Goal: Transaction & Acquisition: Purchase product/service

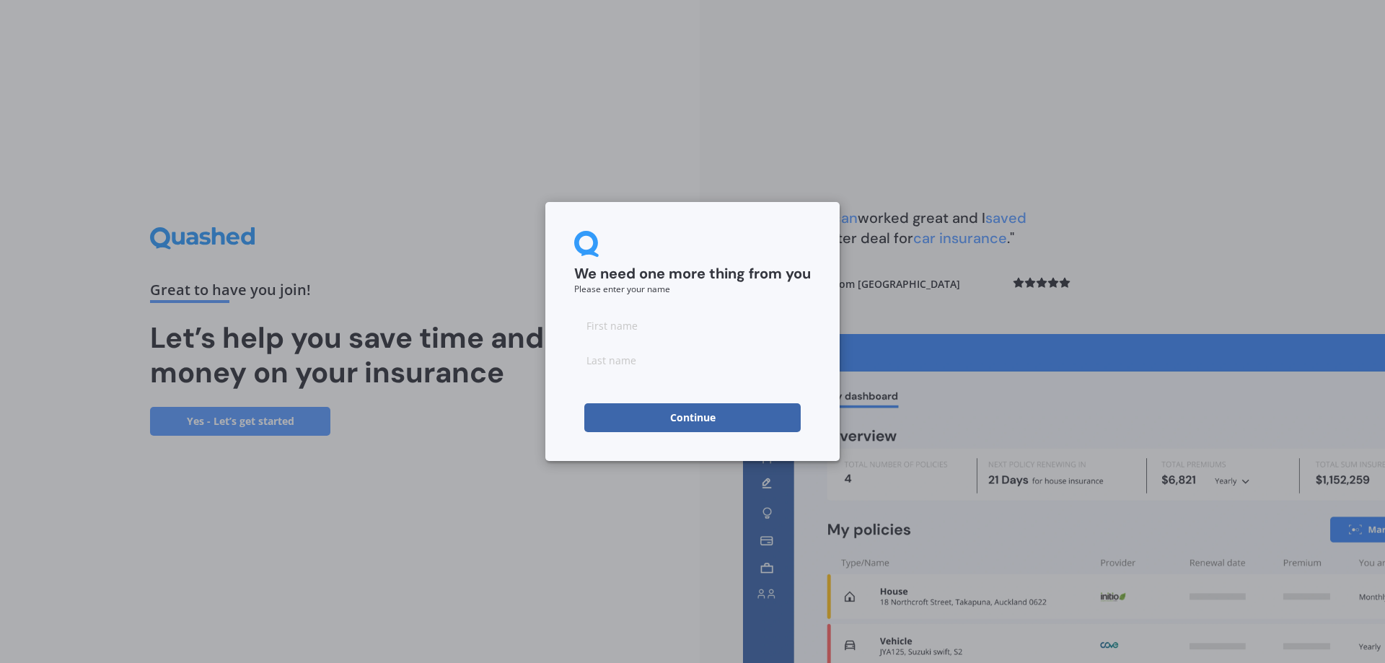
click at [604, 324] on input at bounding box center [692, 325] width 237 height 29
type input "[PERSON_NAME]"
type input "s"
click at [688, 407] on button "Continue" at bounding box center [692, 417] width 216 height 29
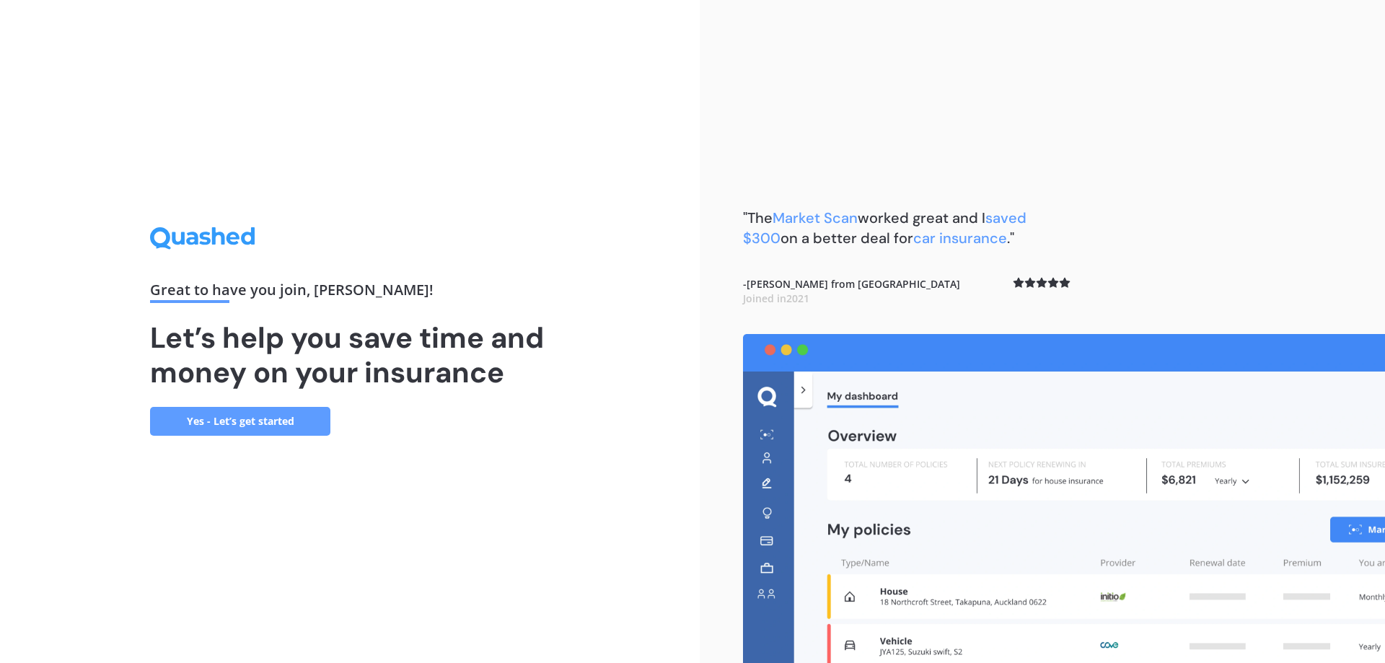
click at [215, 420] on link "Yes - Let’s get started" at bounding box center [240, 421] width 180 height 29
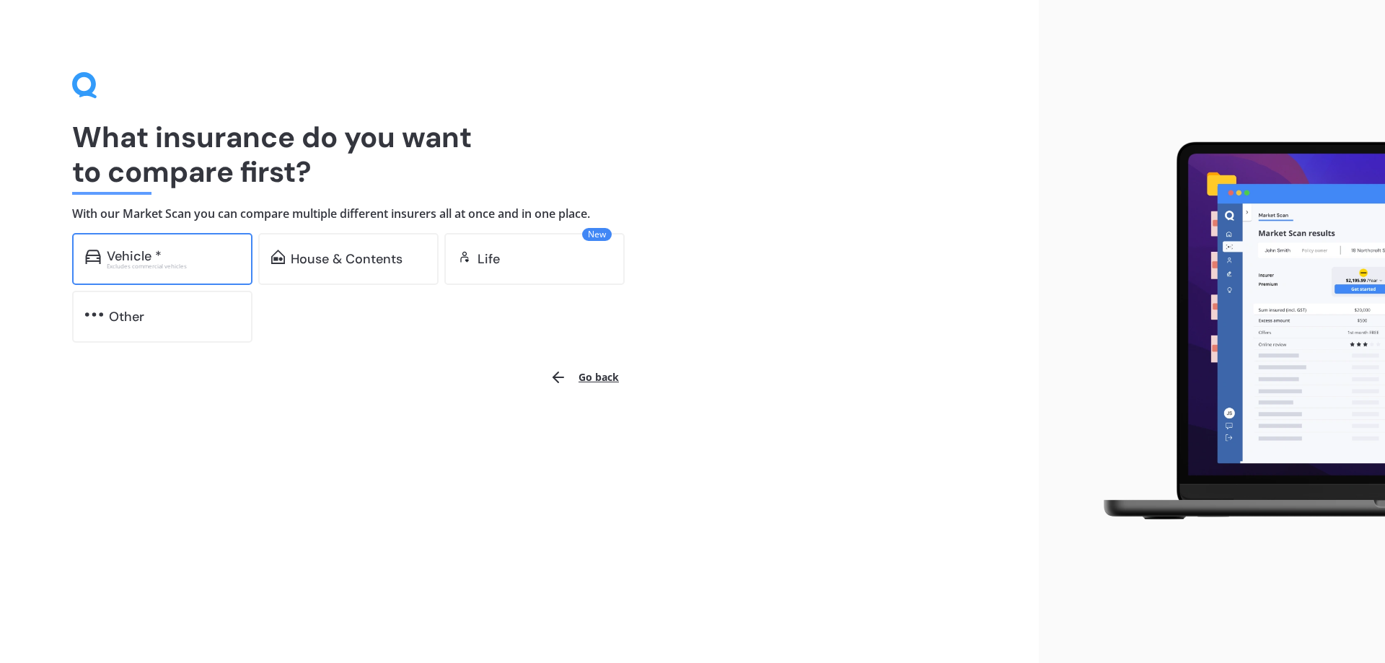
click at [146, 256] on div "Vehicle *" at bounding box center [134, 256] width 55 height 14
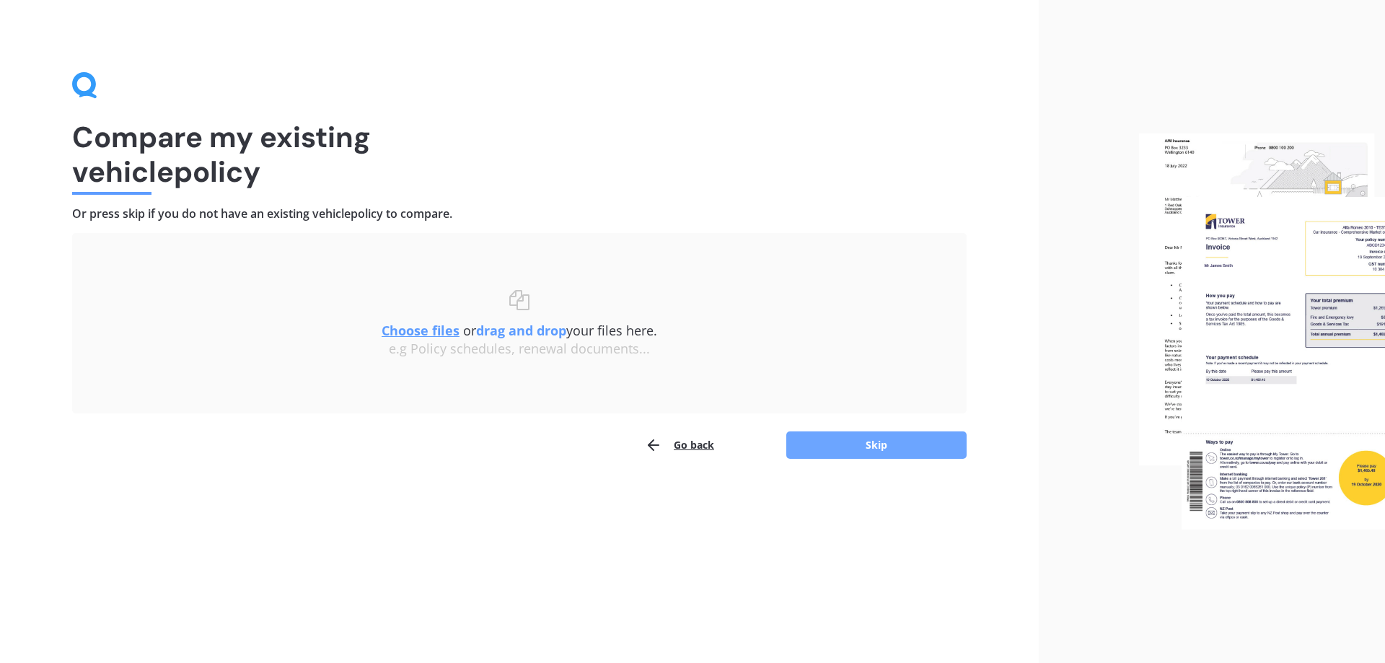
click at [888, 438] on button "Skip" at bounding box center [876, 444] width 180 height 27
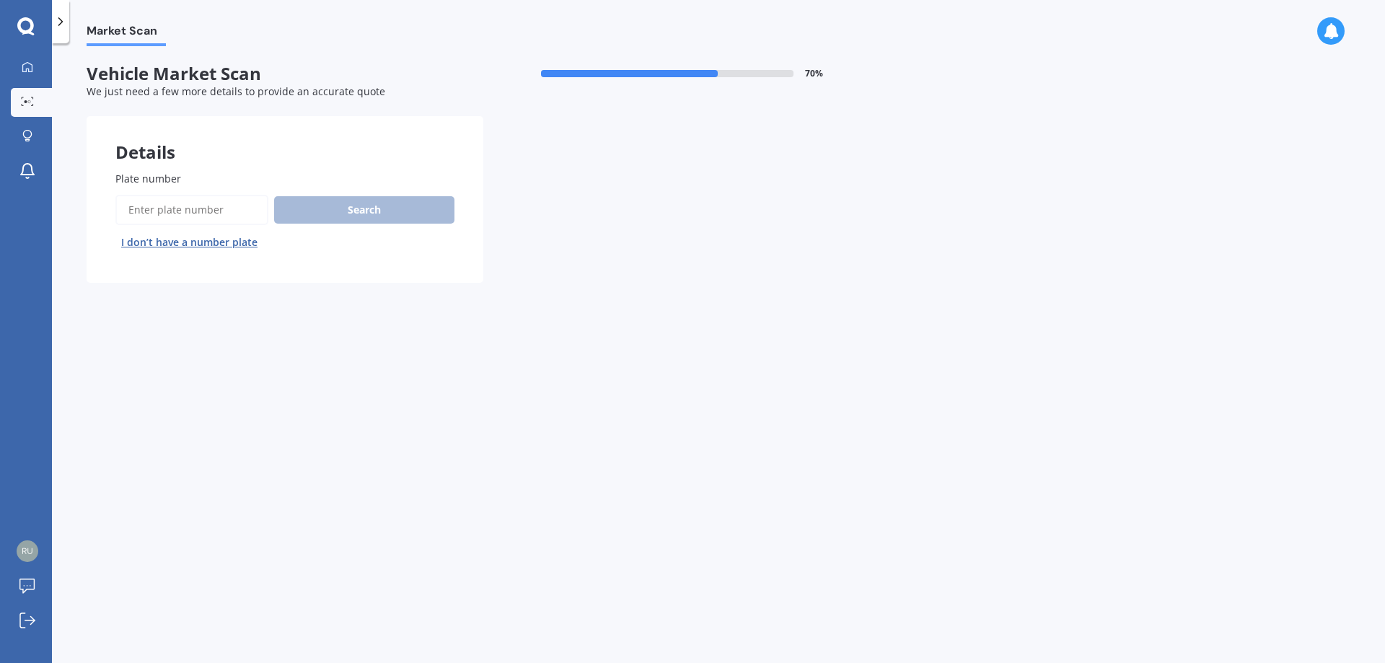
click at [169, 210] on input "Plate number" at bounding box center [191, 210] width 153 height 30
type input "KYM706"
click at [358, 212] on button "Search" at bounding box center [364, 209] width 180 height 27
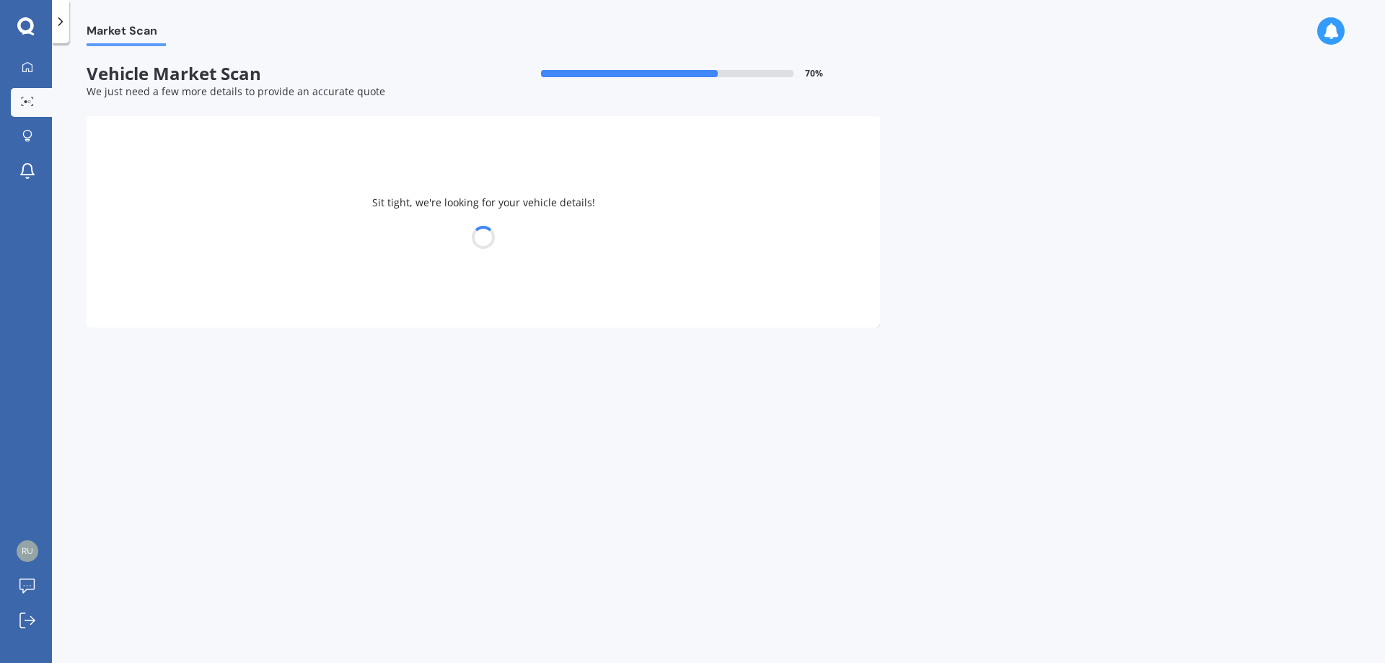
select select "NISSAN"
select select "MARCH"
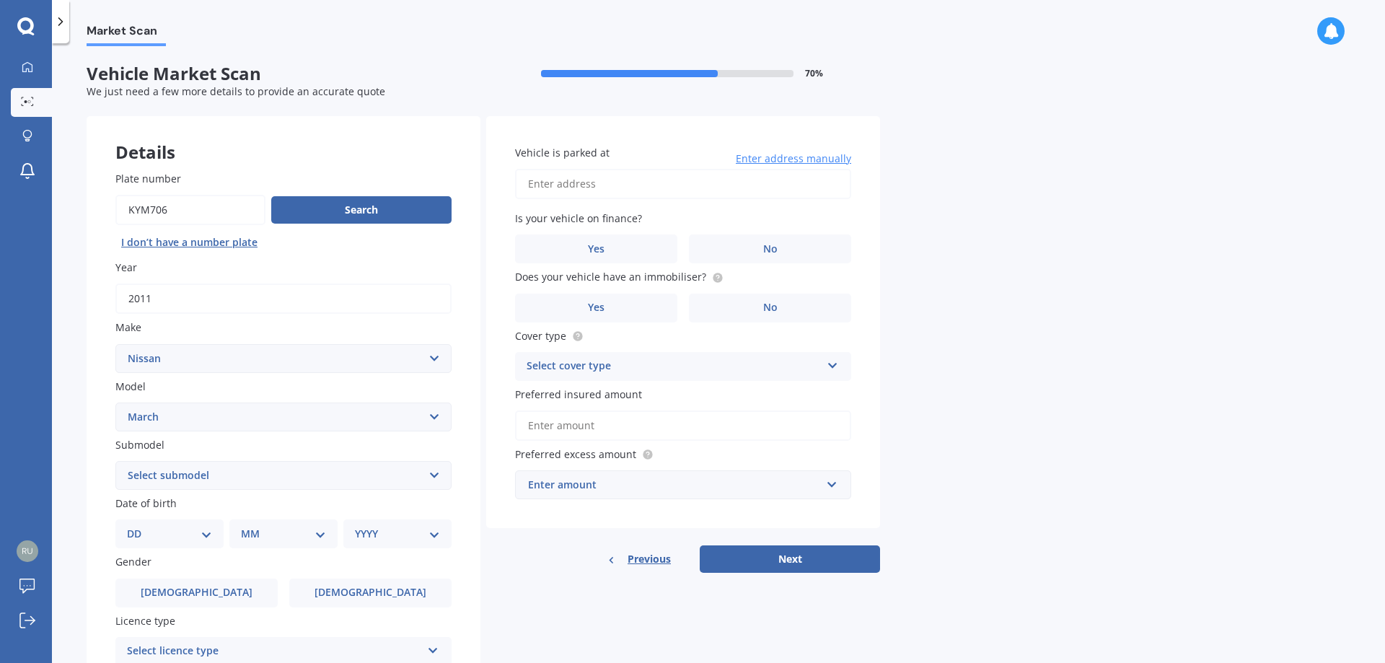
scroll to position [72, 0]
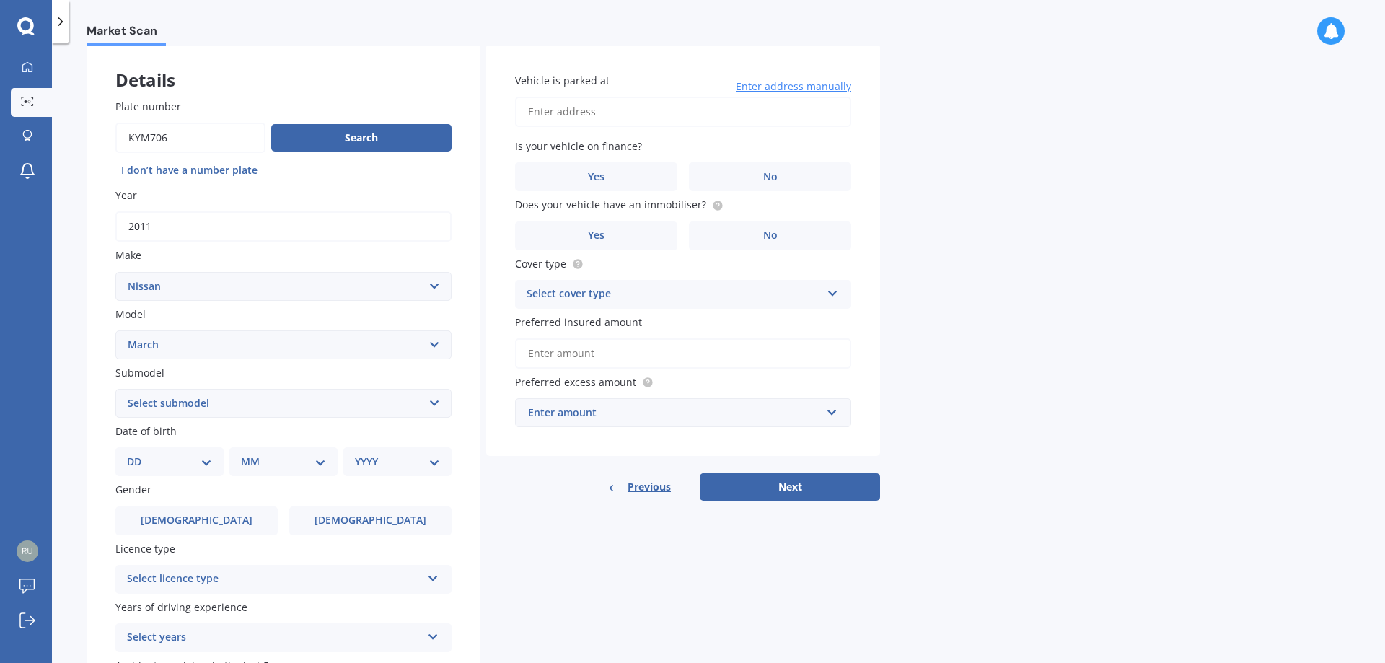
click at [135, 456] on select "DD 01 02 03 04 05 06 07 08 09 10 11 12 13 14 15 16 17 18 19 20 21 22 23 24 25 2…" at bounding box center [169, 462] width 85 height 16
select select "13"
click at [138, 454] on select "DD 01 02 03 04 05 06 07 08 09 10 11 12 13 14 15 16 17 18 19 20 21 22 23 24 25 2…" at bounding box center [169, 462] width 85 height 16
click at [245, 461] on div "MM 01 02 03 04 05 06 07 08 09 10 11 12" at bounding box center [286, 461] width 102 height 29
click at [273, 460] on select "MM 01 02 03 04 05 06 07 08 09 10 11 12" at bounding box center [286, 462] width 79 height 16
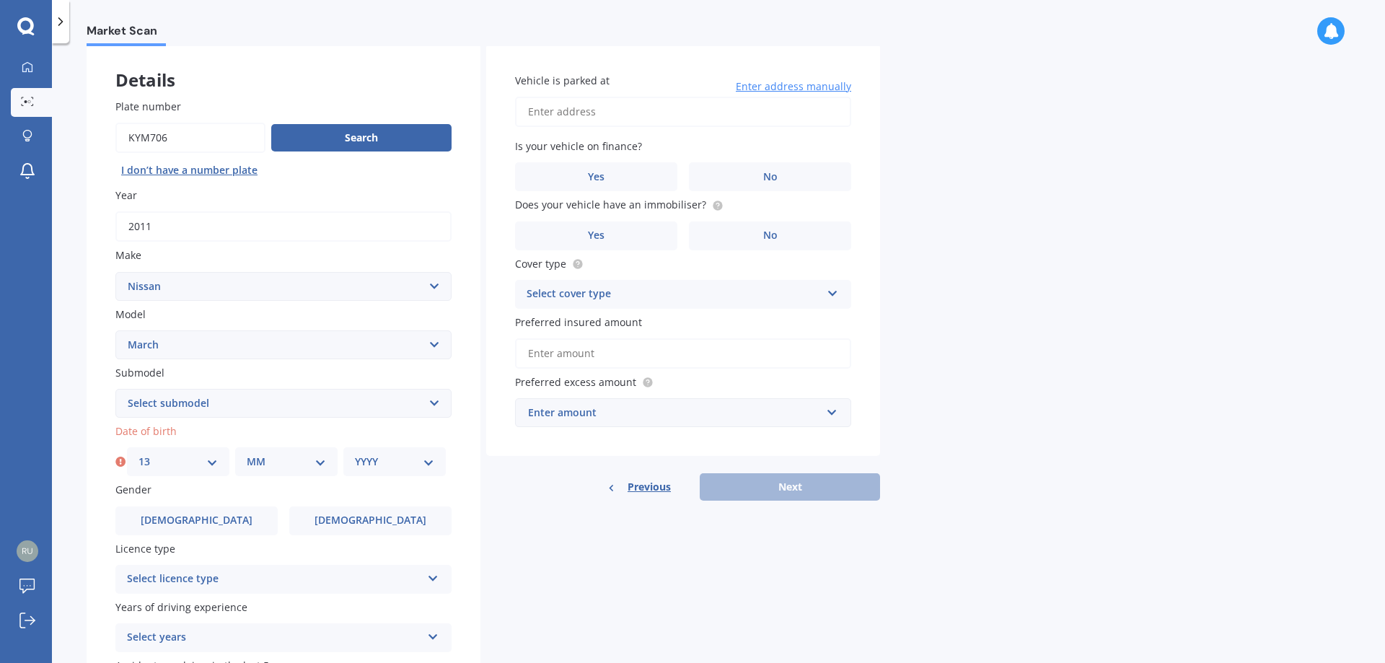
select select "11"
click at [247, 454] on select "MM 01 02 03 04 05 06 07 08 09 10 11 12" at bounding box center [286, 462] width 79 height 16
click at [366, 459] on select "YYYY 2025 2024 2023 2022 2021 2020 2019 2018 2017 2016 2015 2014 2013 2012 2011…" at bounding box center [394, 462] width 79 height 16
select select "1993"
click at [355, 454] on select "YYYY 2025 2024 2023 2022 2021 2020 2019 2018 2017 2016 2015 2014 2013 2012 2011…" at bounding box center [394, 462] width 79 height 16
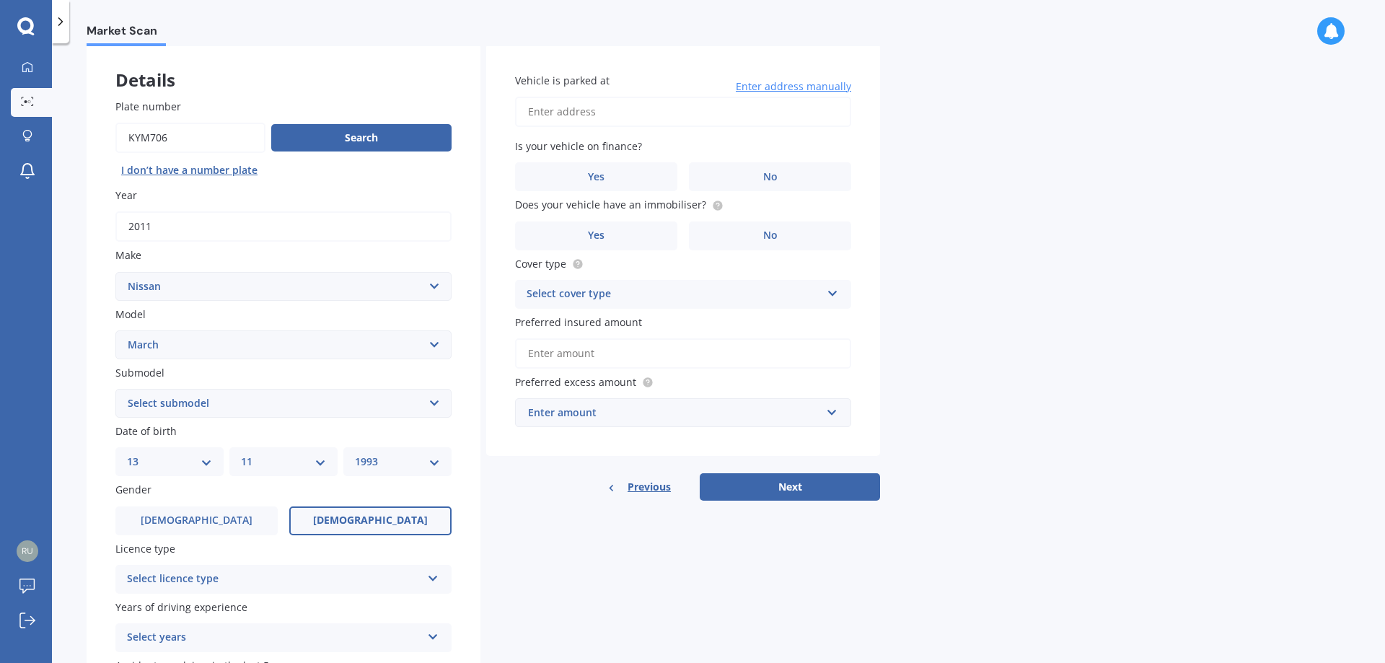
click at [301, 518] on label "[DEMOGRAPHIC_DATA]" at bounding box center [370, 520] width 162 height 29
click at [0, 0] on input "[DEMOGRAPHIC_DATA]" at bounding box center [0, 0] width 0 height 0
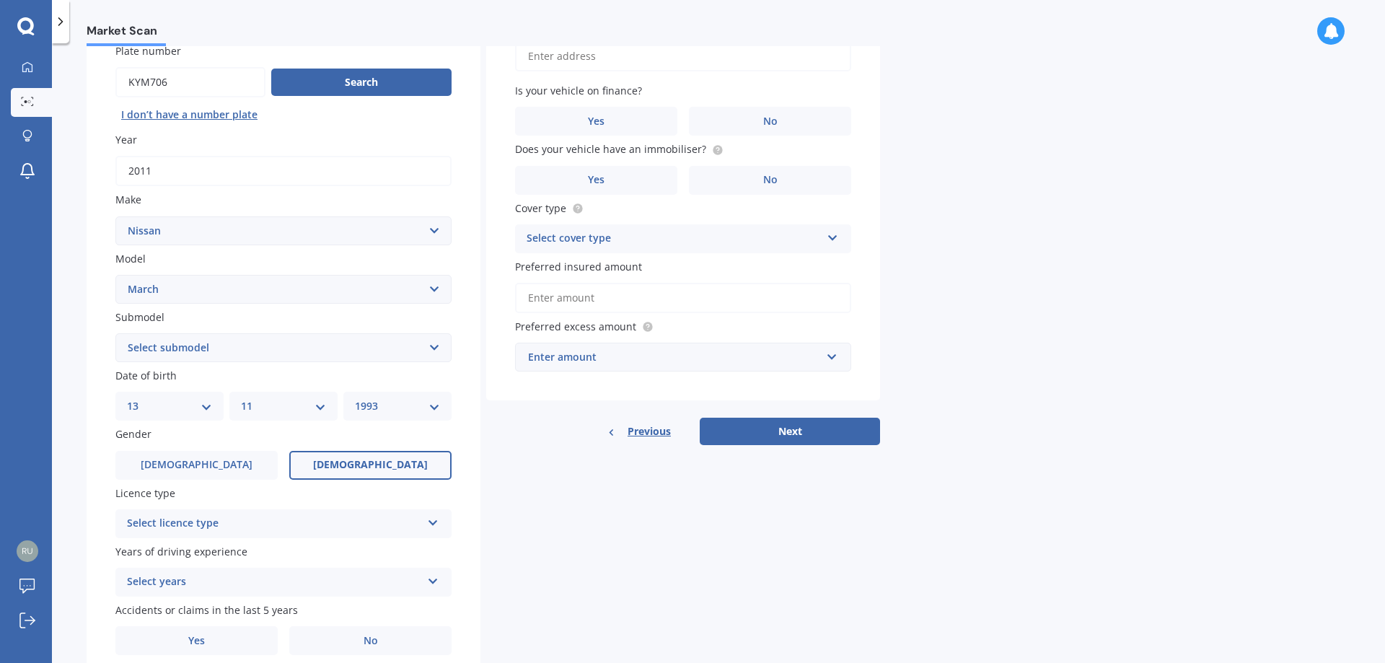
scroll to position [186, 0]
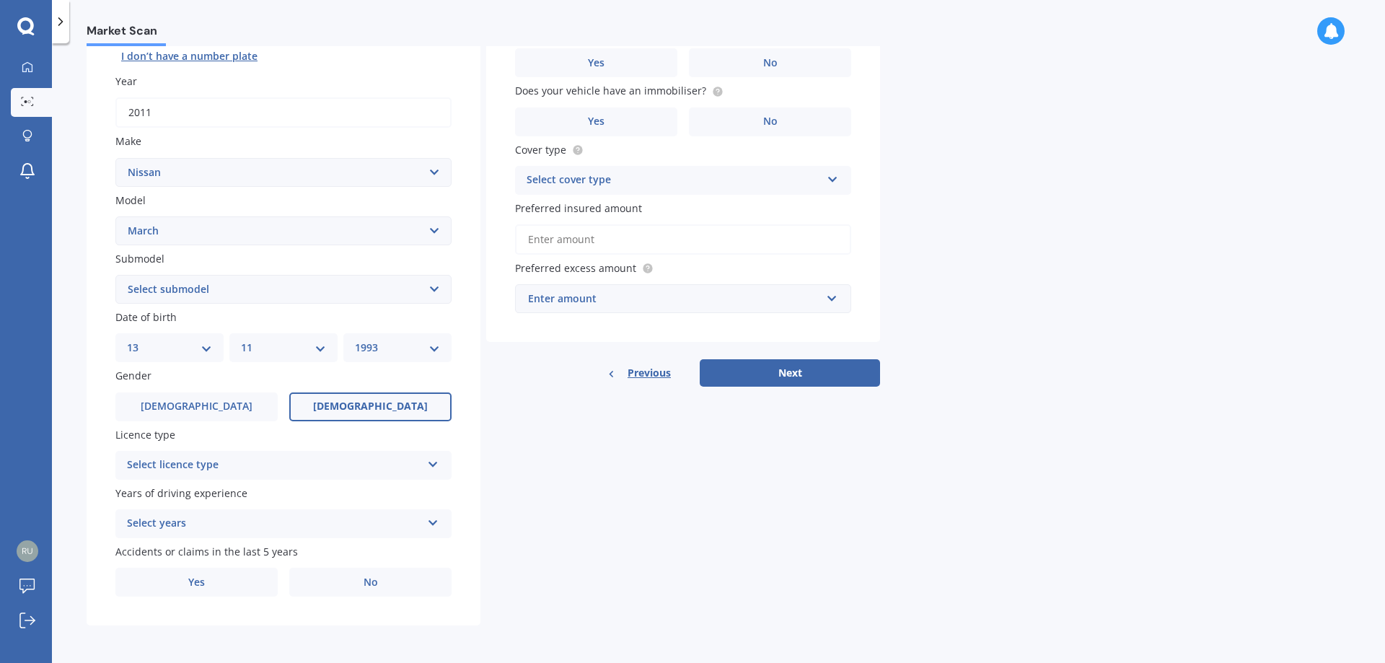
click at [168, 453] on div "Select licence type NZ Full NZ Restricted NZ Learners [GEOGRAPHIC_DATA] [GEOGRA…" at bounding box center [283, 465] width 336 height 29
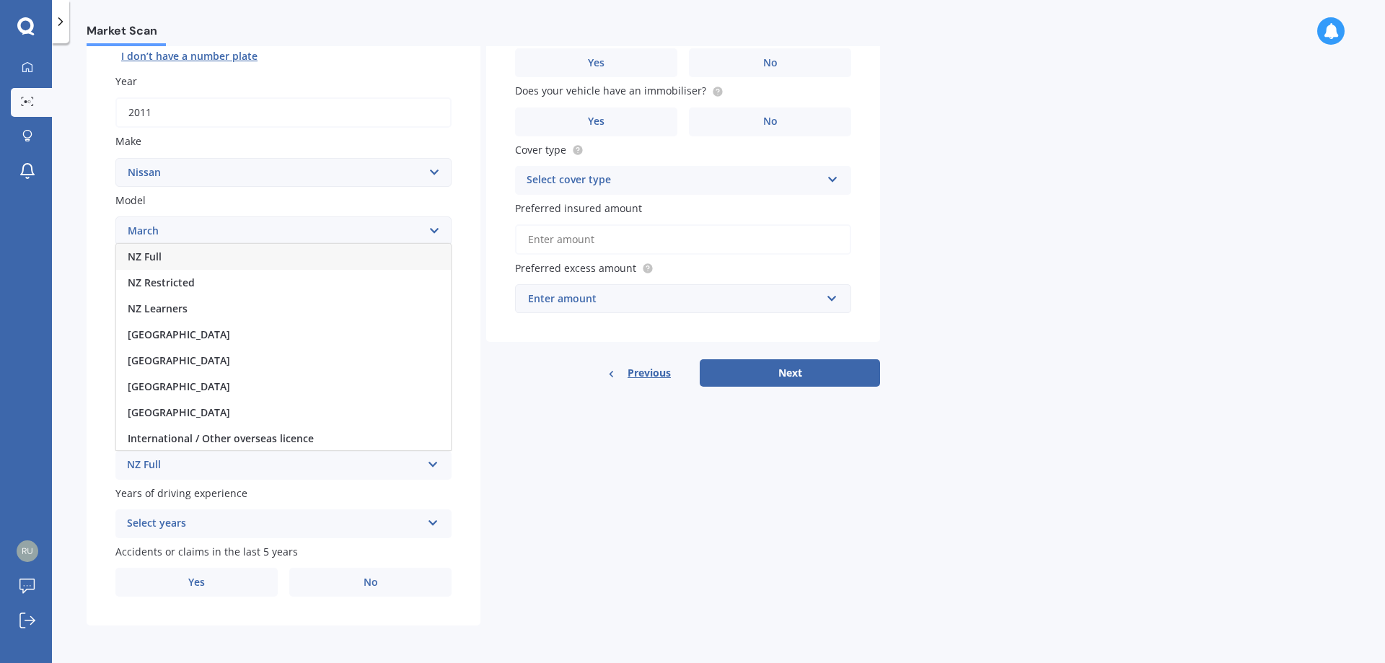
click at [154, 250] on span "NZ Full" at bounding box center [145, 257] width 34 height 14
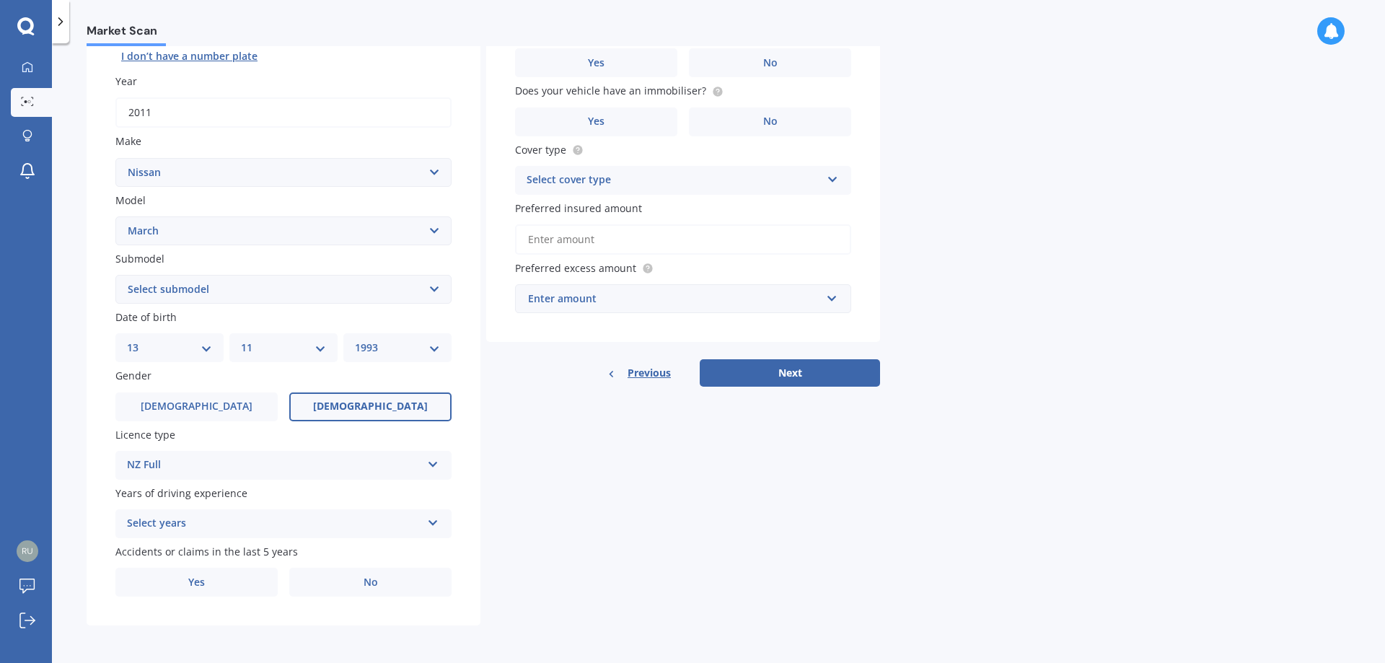
click at [177, 514] on div "Select years 5 or more years 4 years 3 years 2 years 1 year" at bounding box center [283, 523] width 336 height 29
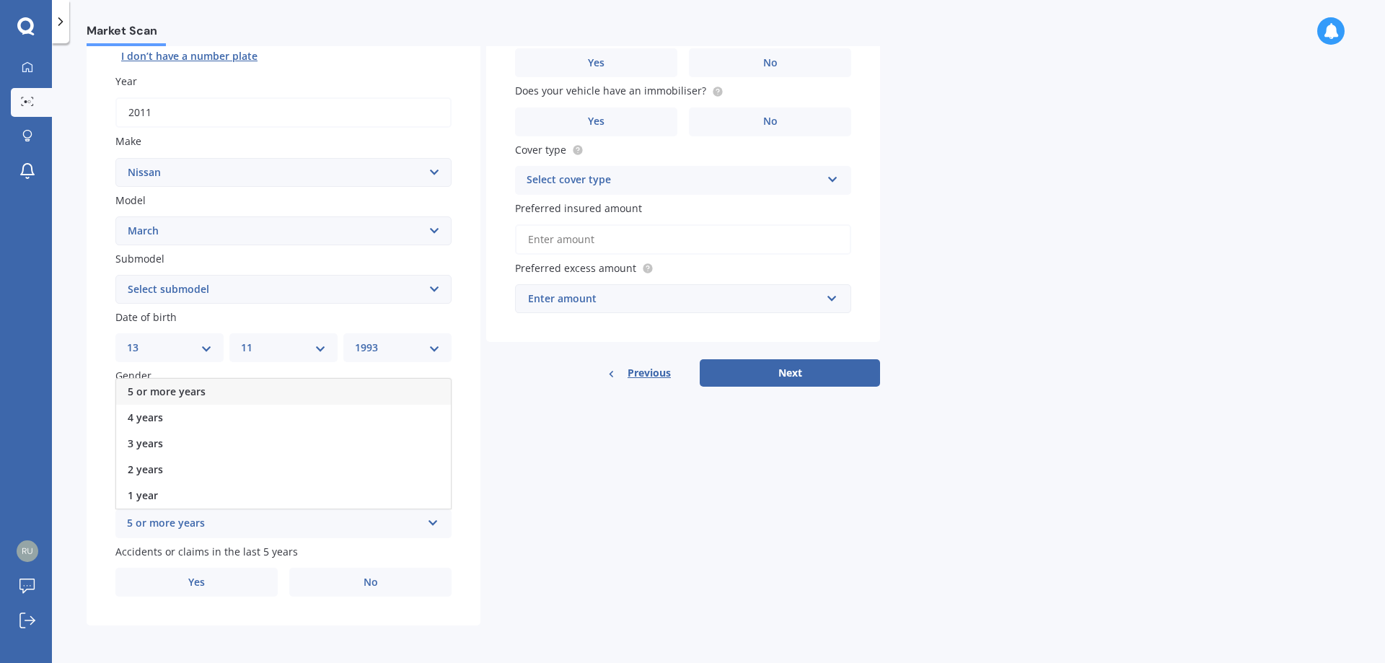
click at [155, 389] on span "5 or more years" at bounding box center [167, 391] width 78 height 14
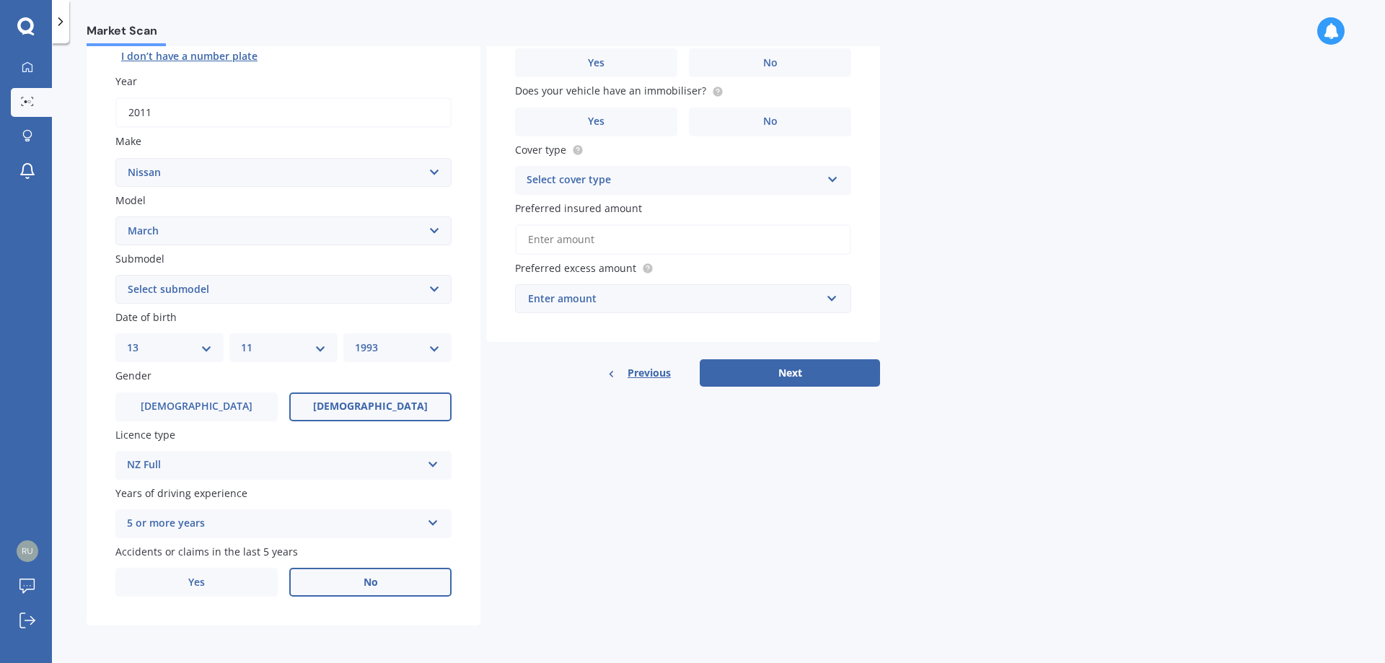
click at [361, 576] on label "No" at bounding box center [370, 582] width 162 height 29
click at [0, 0] on input "No" at bounding box center [0, 0] width 0 height 0
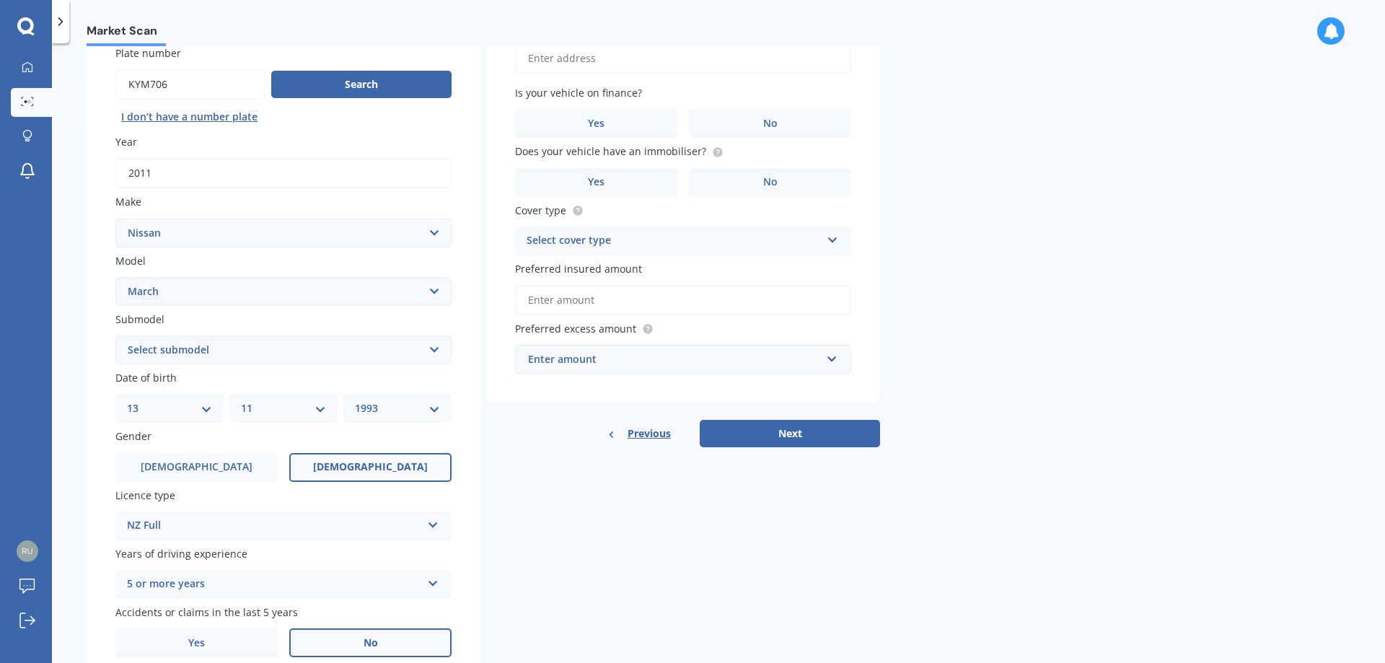
scroll to position [0, 0]
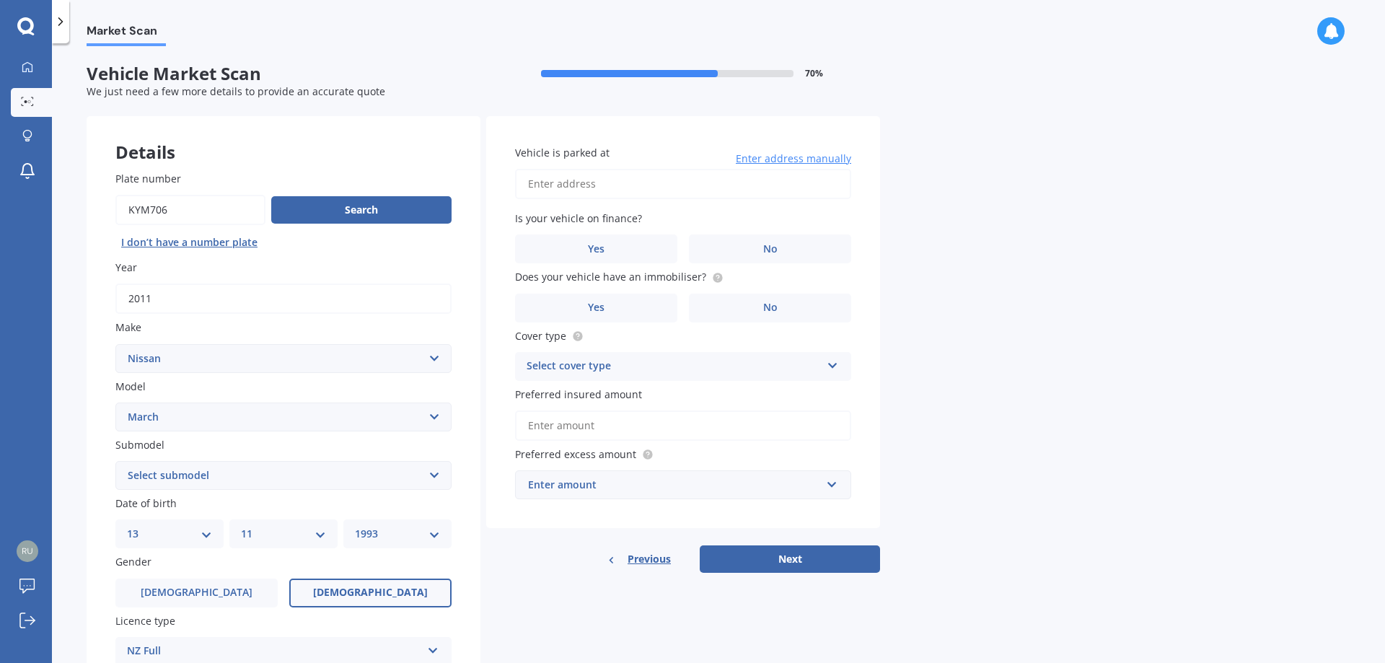
click at [617, 181] on input "Vehicle is parked at" at bounding box center [683, 184] width 336 height 30
type input "[STREET_ADDRESS][PERSON_NAME][PERSON_NAME]"
click at [759, 247] on label "No" at bounding box center [770, 248] width 162 height 29
click at [0, 0] on input "No" at bounding box center [0, 0] width 0 height 0
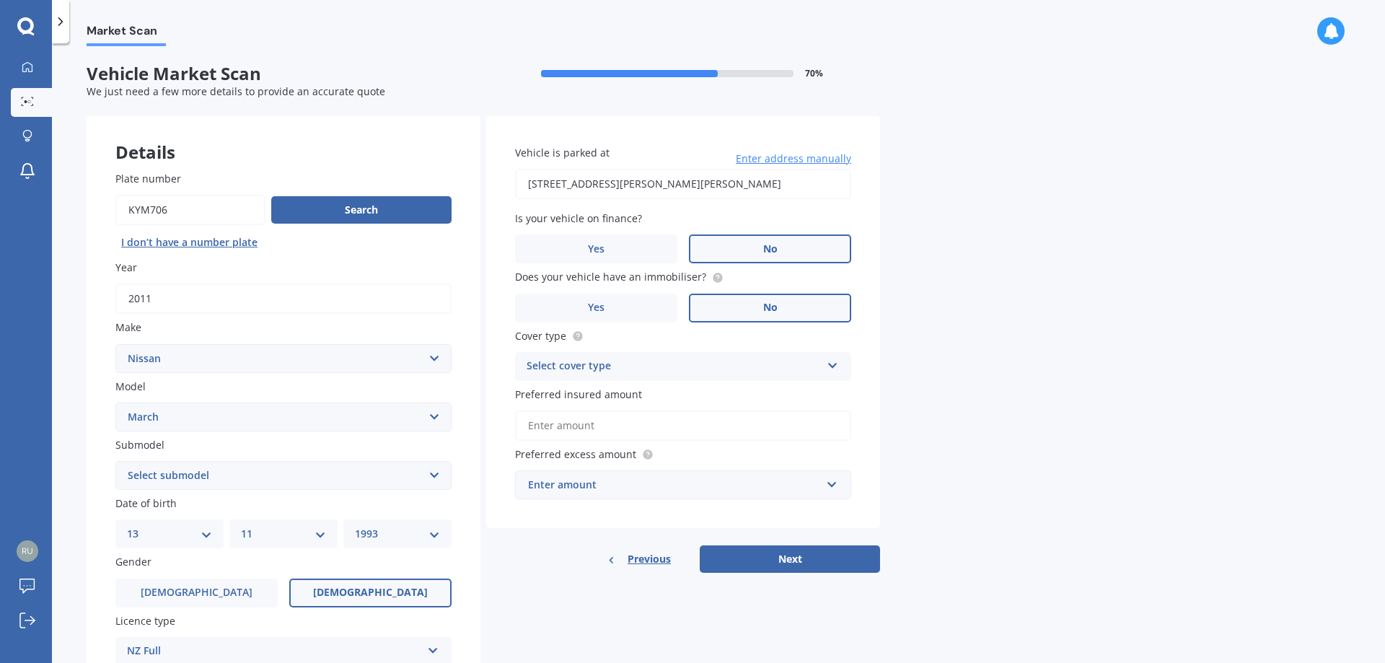
click at [763, 301] on span "No" at bounding box center [770, 307] width 14 height 12
click at [0, 0] on input "No" at bounding box center [0, 0] width 0 height 0
click at [573, 361] on div "Select cover type" at bounding box center [673, 366] width 294 height 17
click at [573, 387] on span "Comprehensive" at bounding box center [565, 394] width 76 height 14
click at [550, 422] on input "Preferred insured amount" at bounding box center [683, 425] width 336 height 30
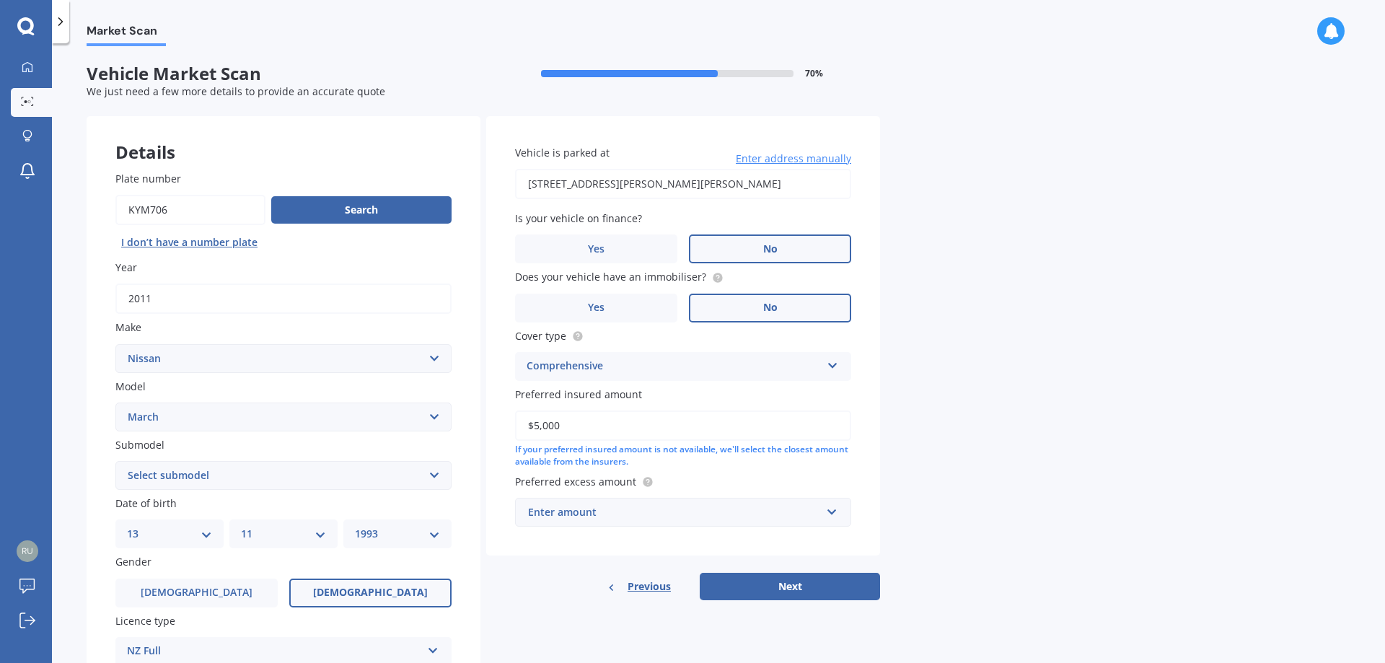
type input "$5,000"
click at [943, 467] on div "Market Scan Vehicle Market Scan 70 % We just need a few more details to provide…" at bounding box center [718, 356] width 1333 height 620
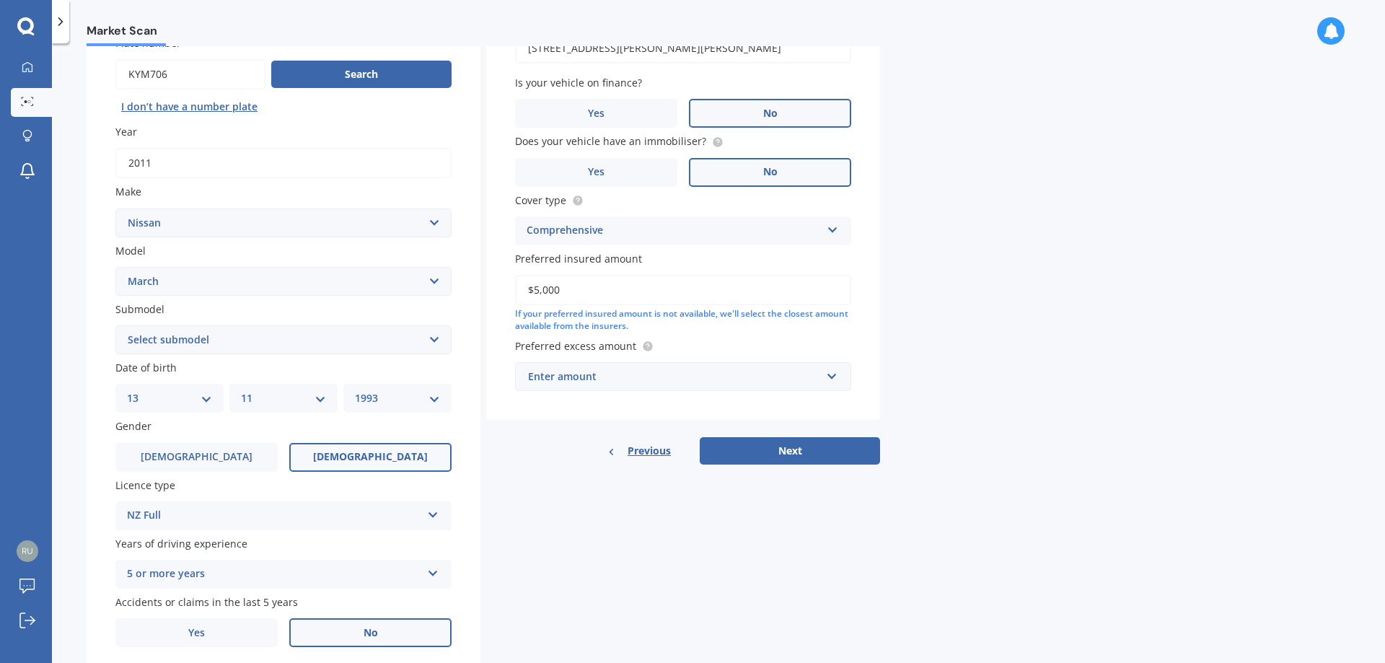
scroll to position [144, 0]
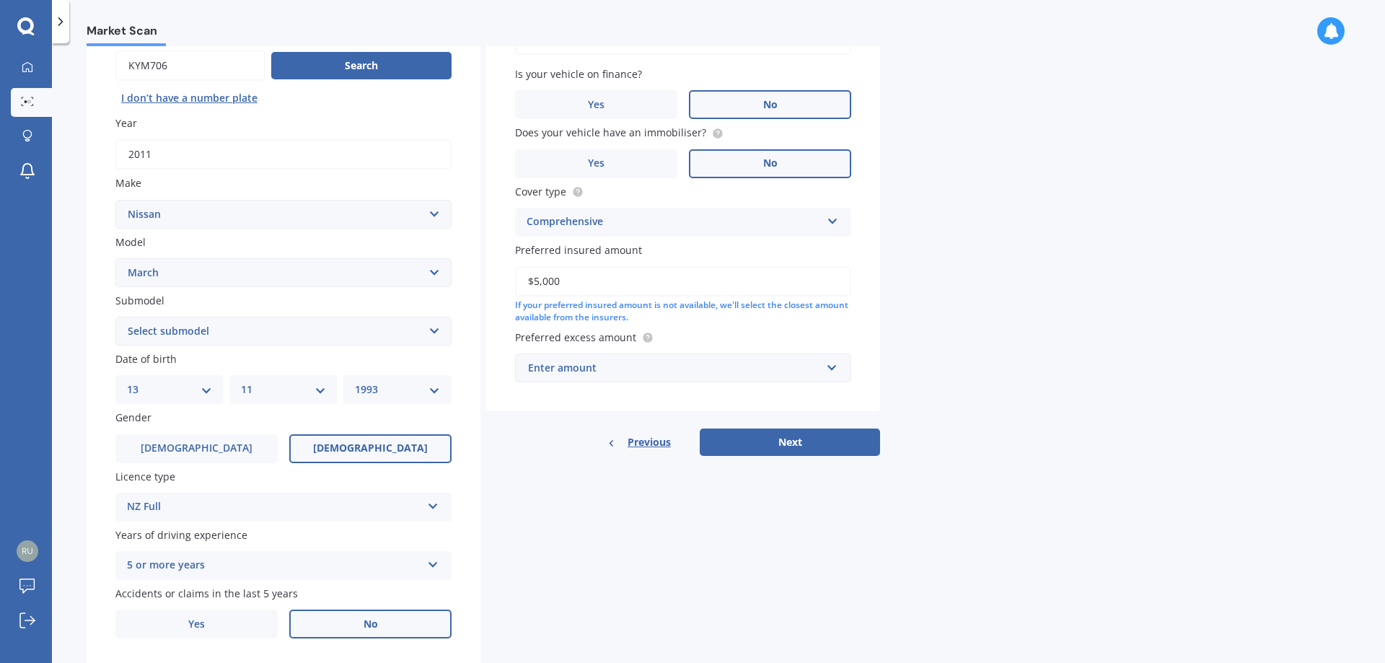
click at [561, 371] on div "Enter amount" at bounding box center [674, 368] width 293 height 16
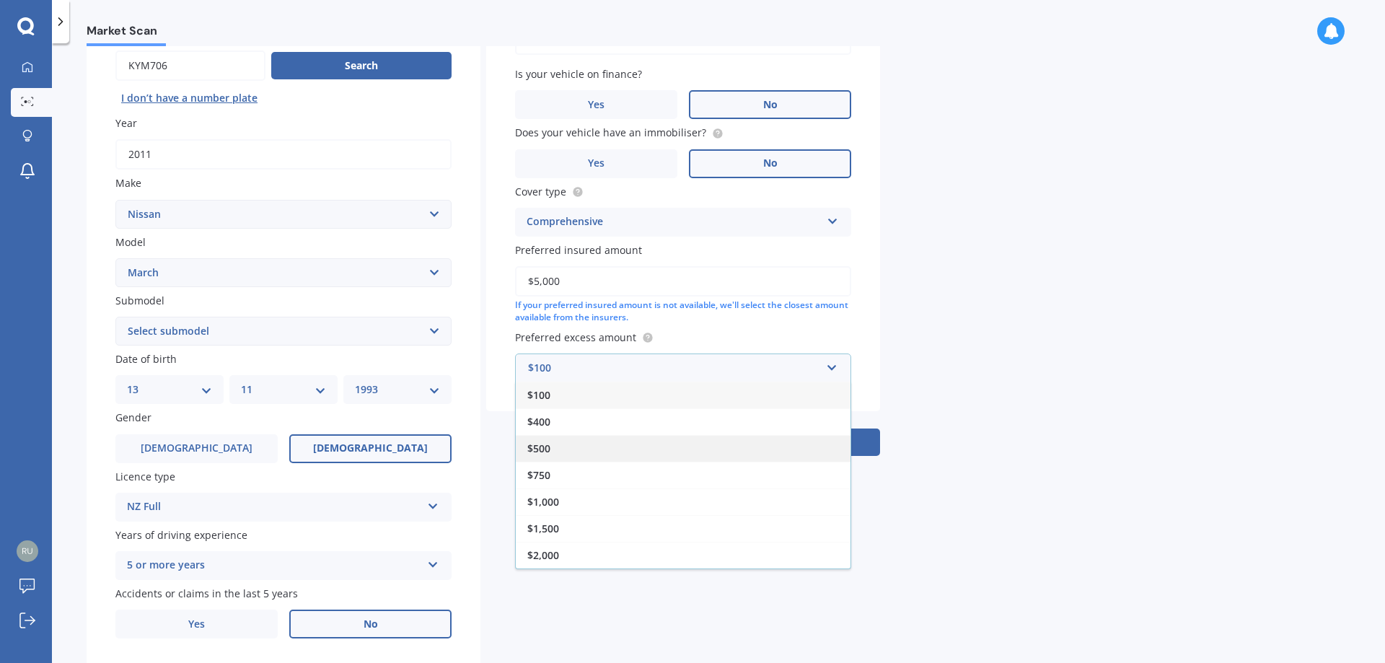
click at [536, 441] on div "$500" at bounding box center [683, 448] width 335 height 27
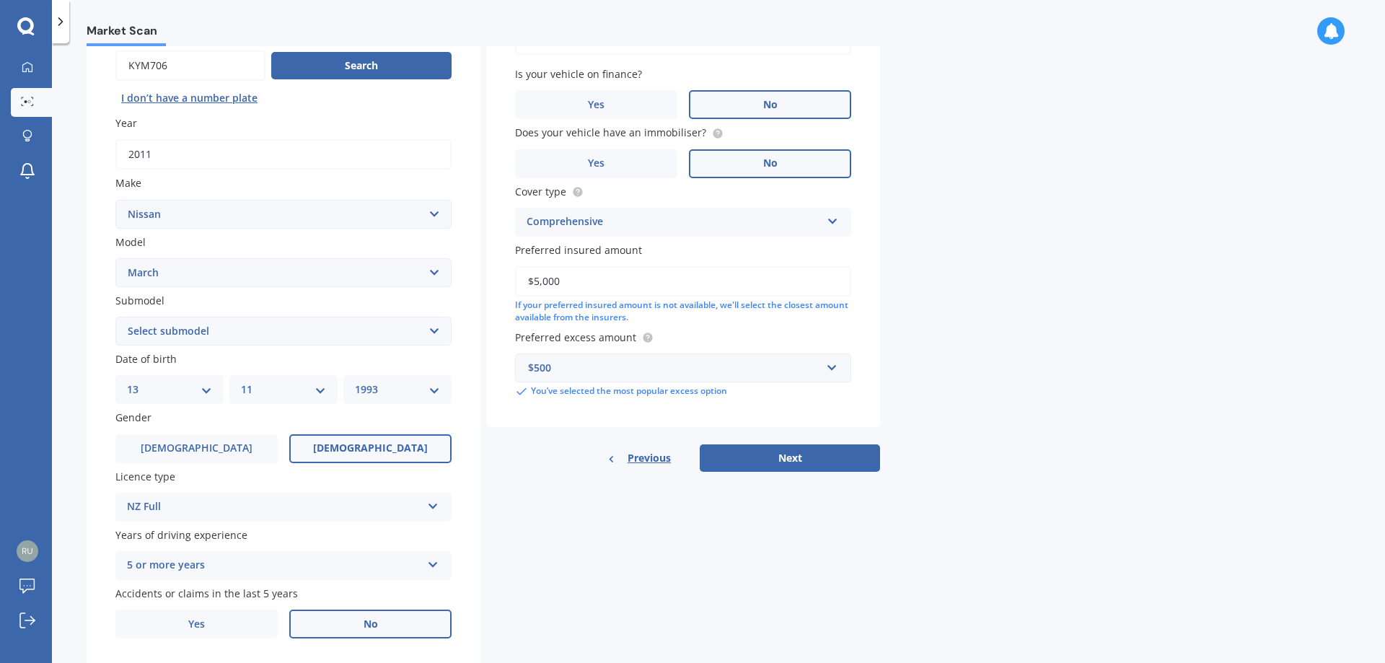
drag, startPoint x: 1125, startPoint y: 391, endPoint x: 1101, endPoint y: 449, distance: 62.4
click at [1125, 393] on div "Market Scan Vehicle Market Scan 70 % We just need a few more details to provide…" at bounding box center [718, 356] width 1333 height 620
click at [785, 458] on button "Next" at bounding box center [790, 457] width 180 height 27
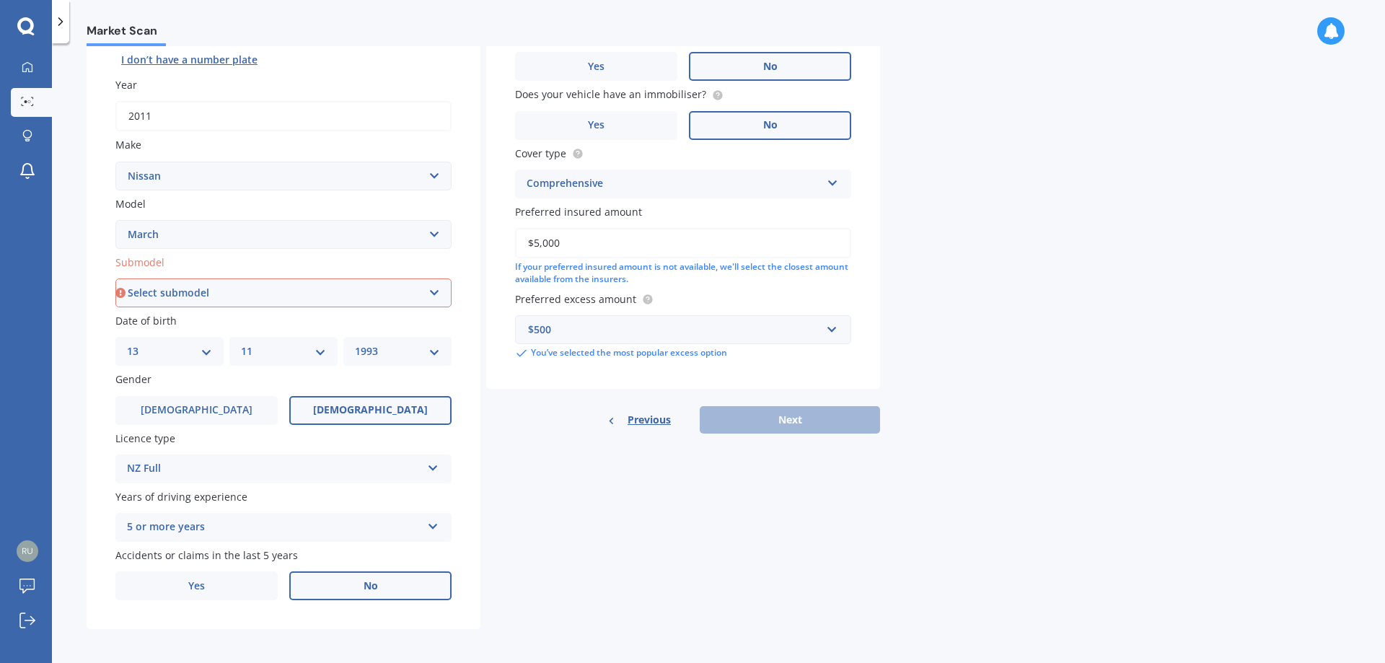
scroll to position [186, 0]
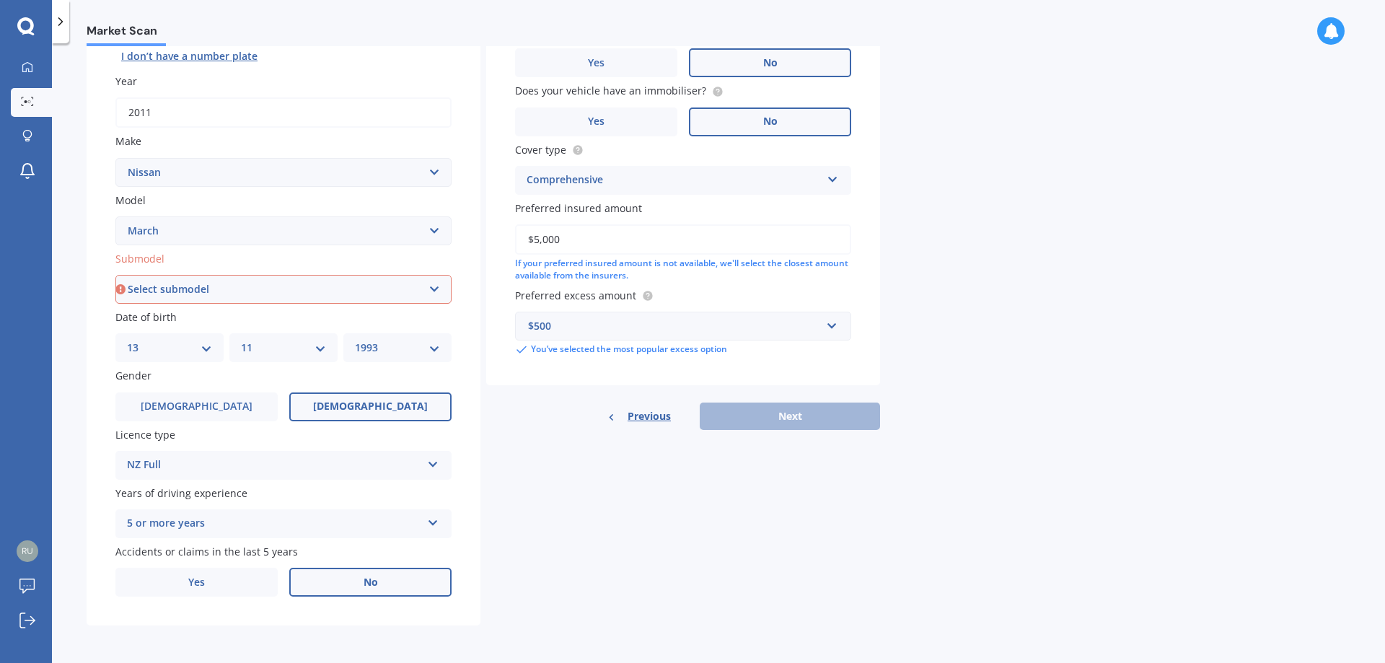
click at [198, 289] on select "Select submodel (All)" at bounding box center [283, 289] width 336 height 29
select select "(ALL)"
click at [115, 275] on select "Select submodel (All)" at bounding box center [283, 289] width 336 height 29
click at [1160, 381] on div "Market Scan Vehicle Market Scan 70 % We just need a few more details to provide…" at bounding box center [718, 356] width 1333 height 620
click at [795, 411] on button "Next" at bounding box center [790, 415] width 180 height 27
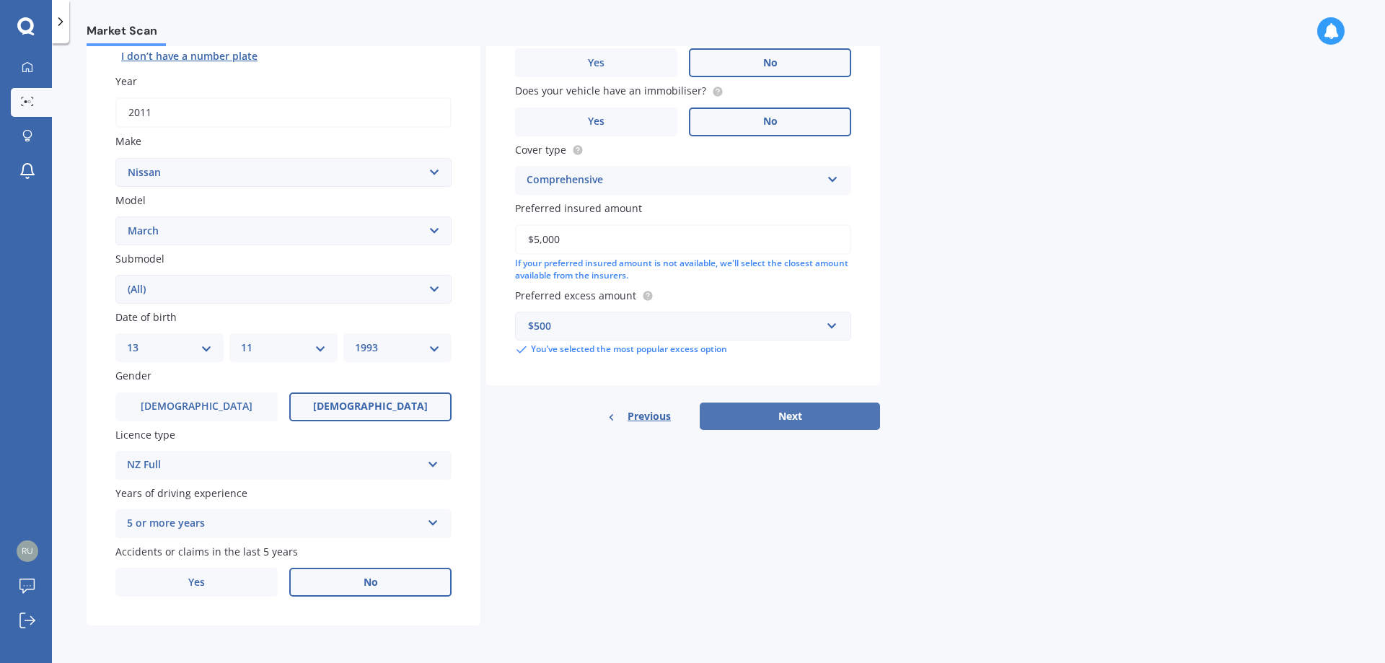
select select "13"
select select "11"
select select "1993"
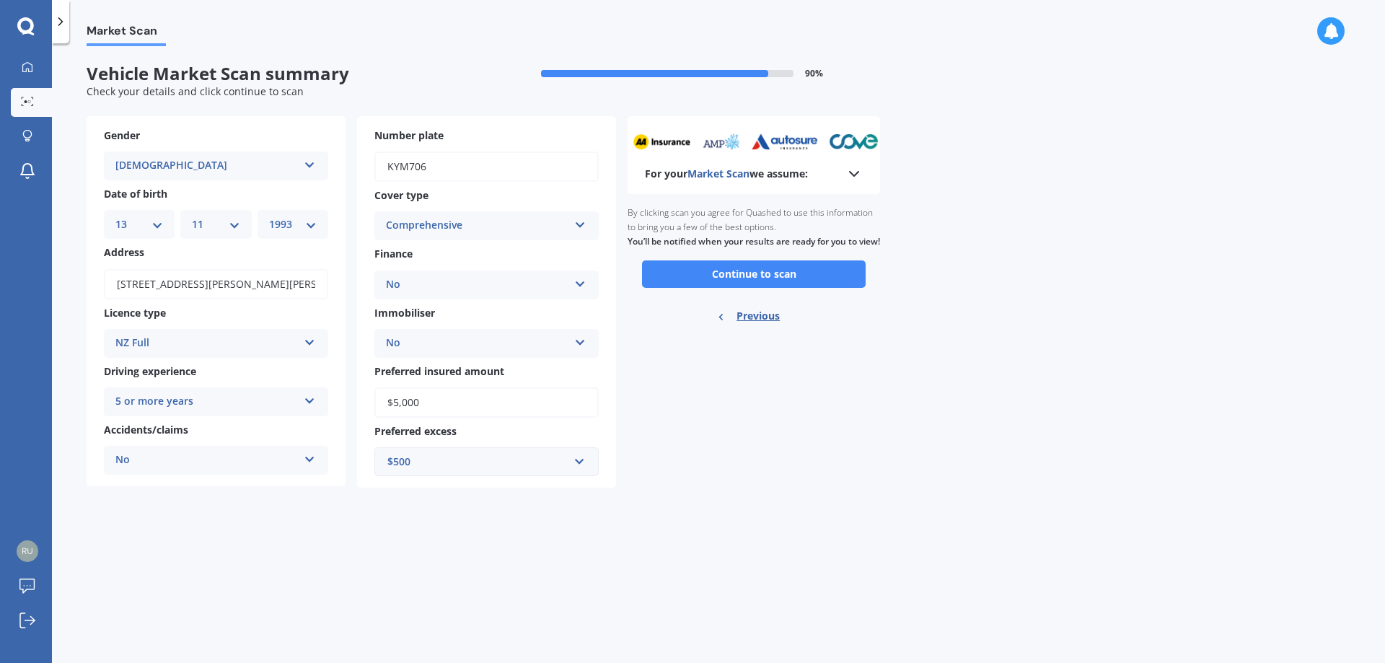
scroll to position [0, 0]
click at [777, 288] on button "Continue to scan" at bounding box center [754, 273] width 224 height 27
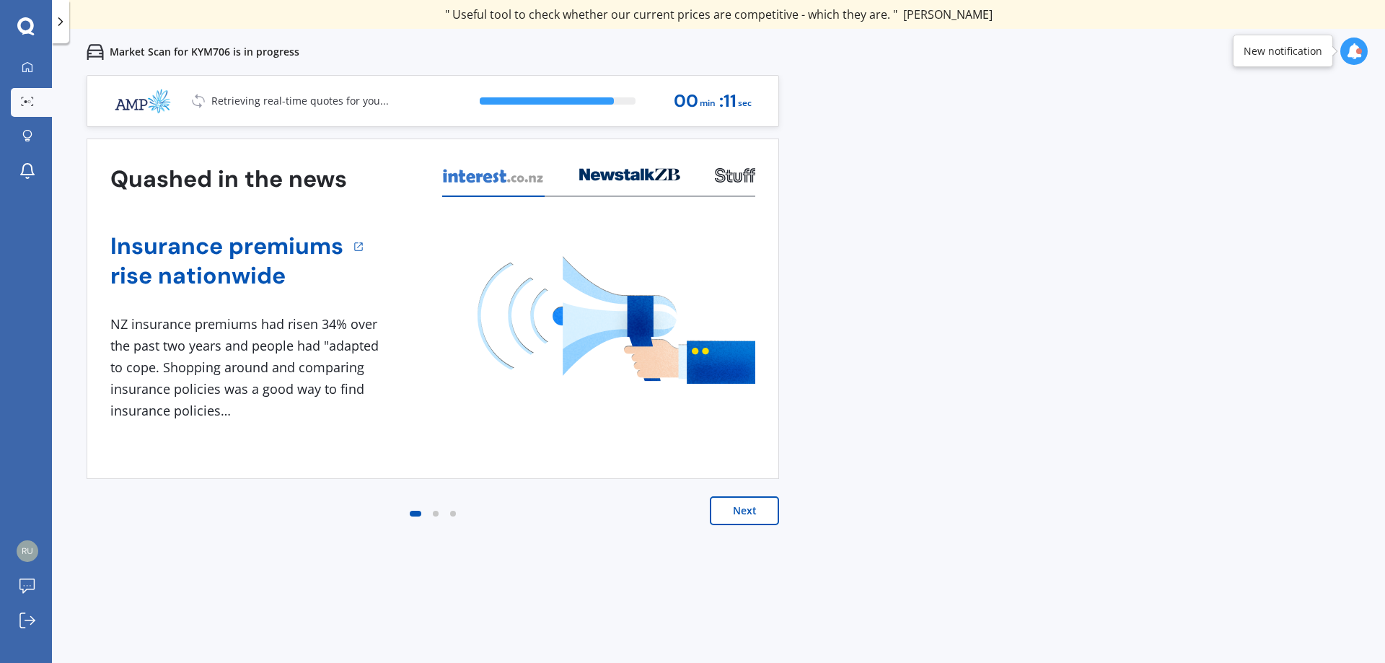
click at [436, 513] on div at bounding box center [436, 514] width 6 height 6
click at [751, 506] on button "Next" at bounding box center [744, 510] width 69 height 29
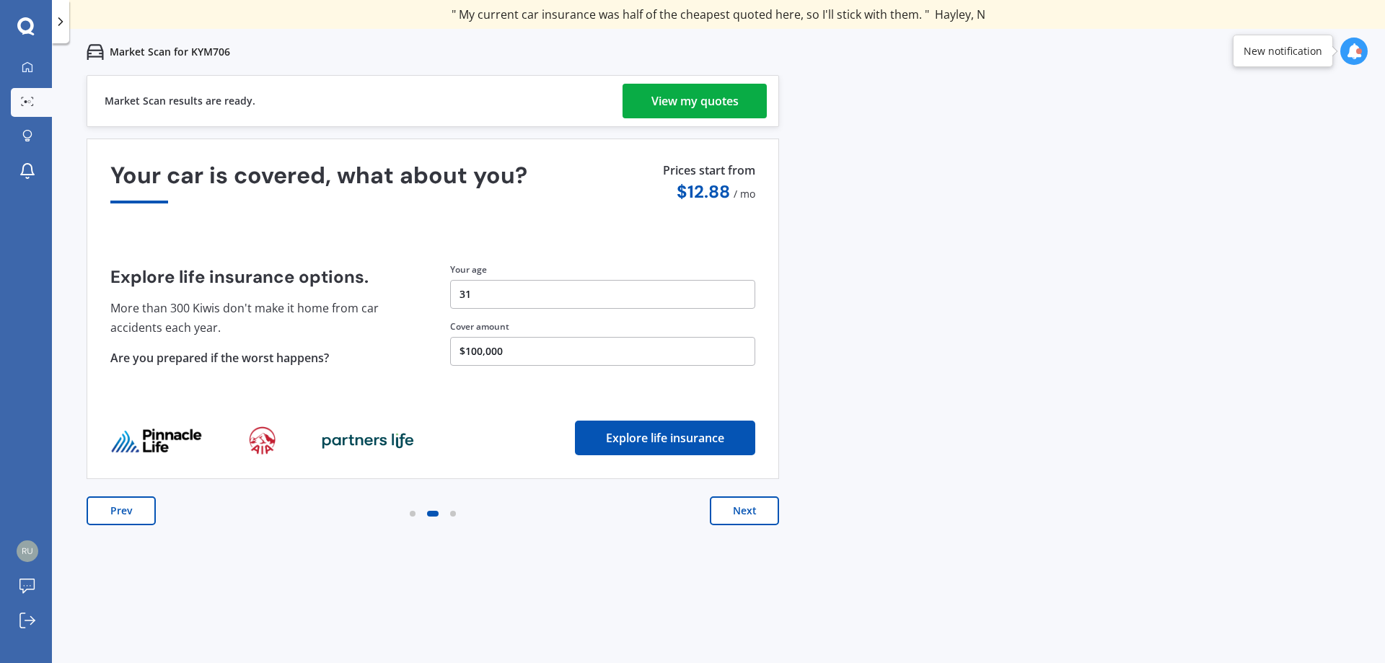
click at [687, 105] on div "View my quotes" at bounding box center [694, 101] width 87 height 35
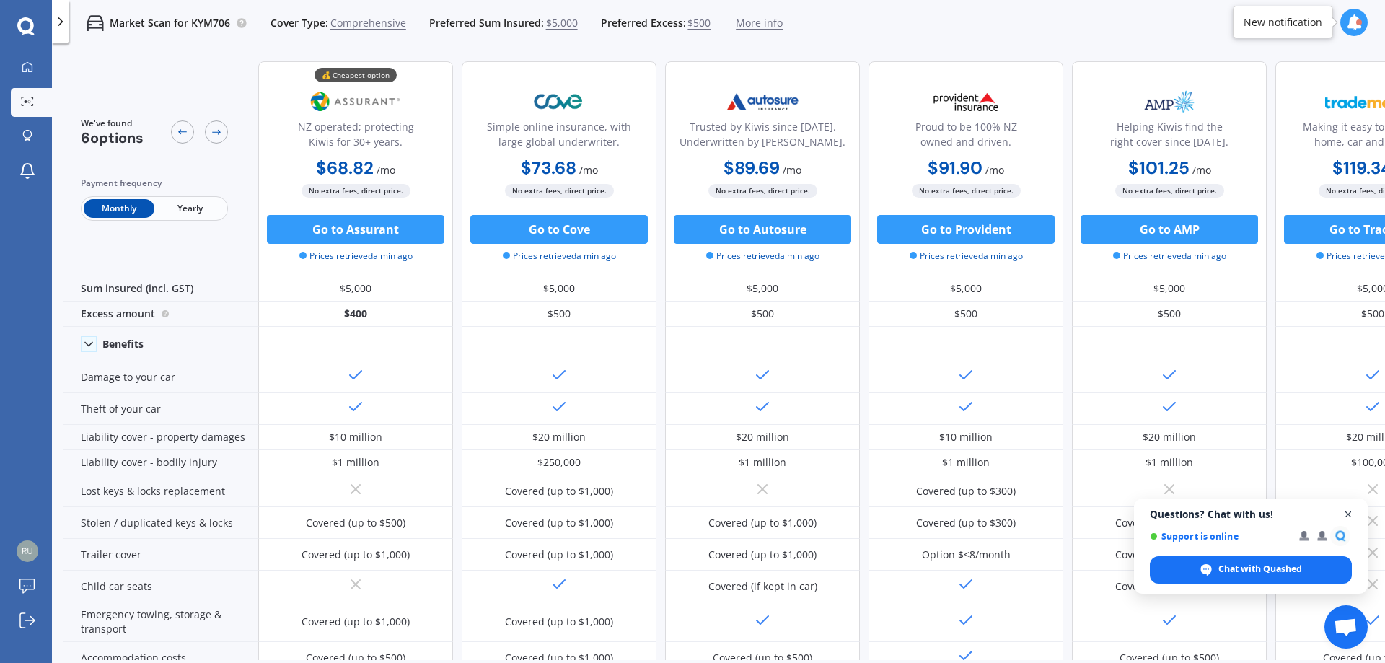
click at [1349, 518] on span "Open chat" at bounding box center [1348, 515] width 18 height 18
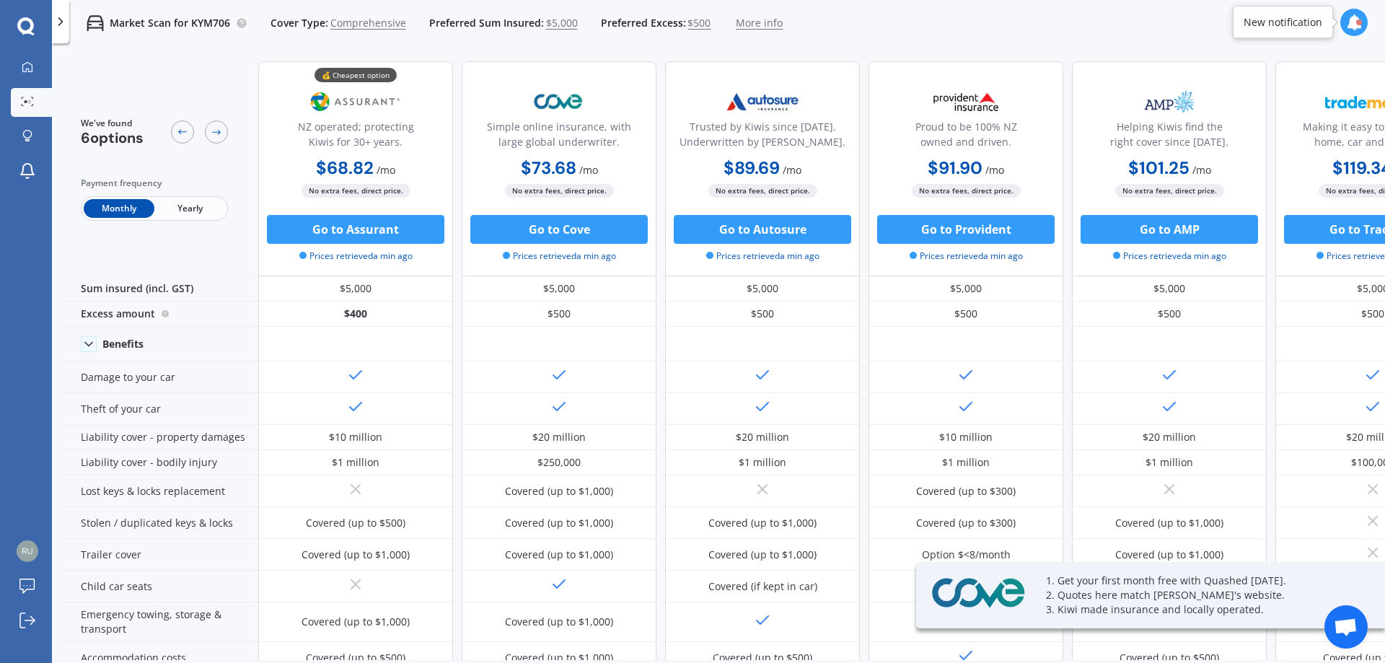
drag, startPoint x: 1225, startPoint y: 661, endPoint x: 1345, endPoint y: 659, distance: 119.7
click at [1351, 658] on div "We've found 6 options Payment frequency Monthly Yearly 💰 Cheapest option NZ ope…" at bounding box center [723, 379] width 1321 height 659
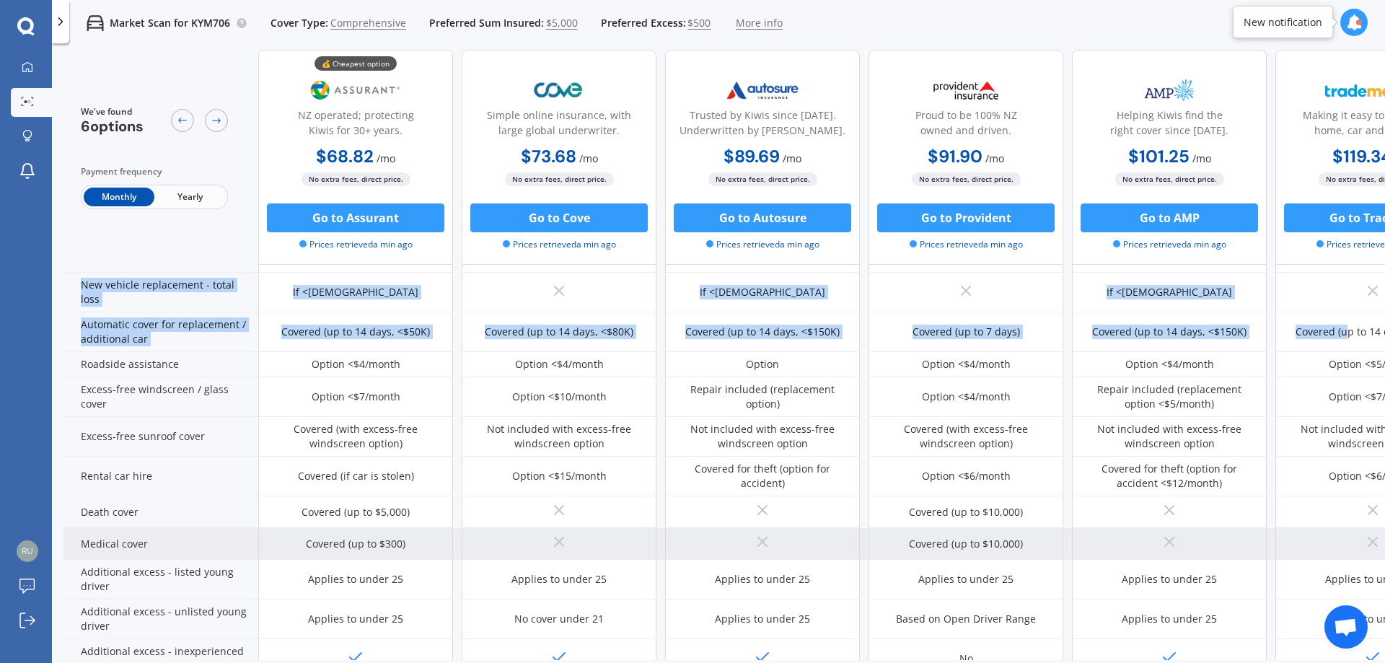
scroll to position [592, 0]
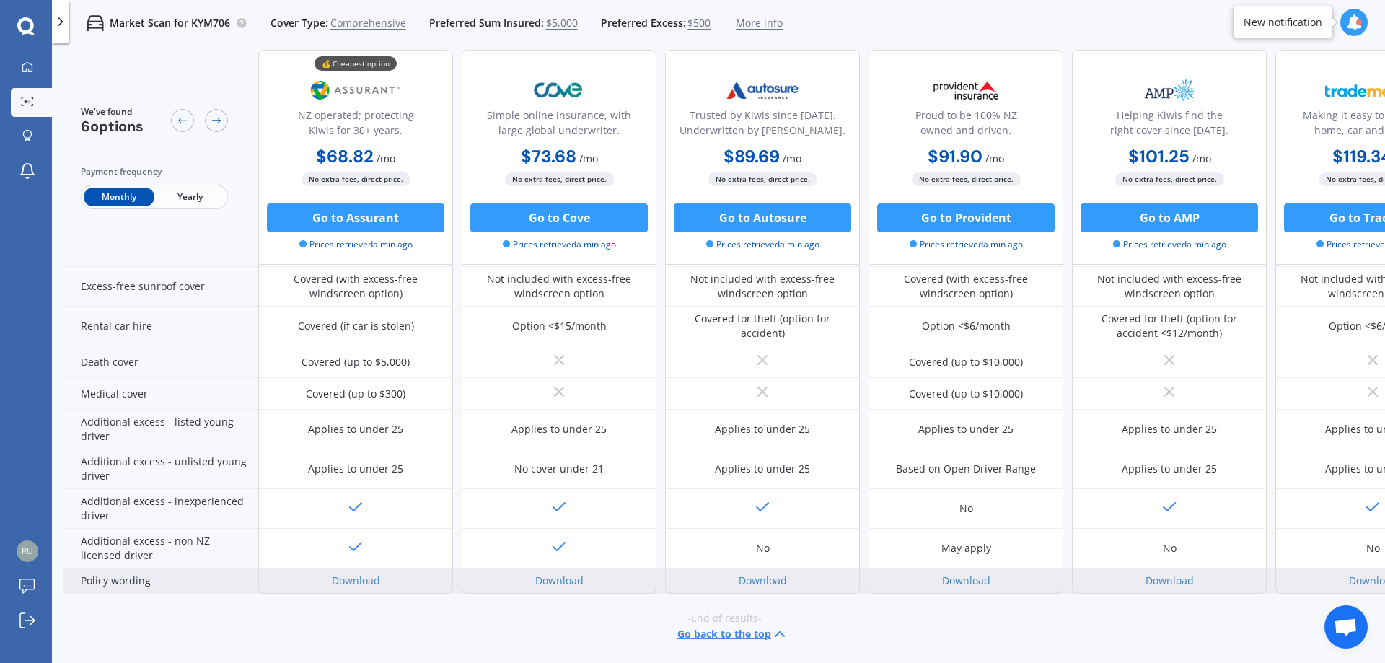
click at [356, 568] on div "Download" at bounding box center [355, 580] width 195 height 25
click at [357, 573] on link "Download" at bounding box center [356, 580] width 48 height 14
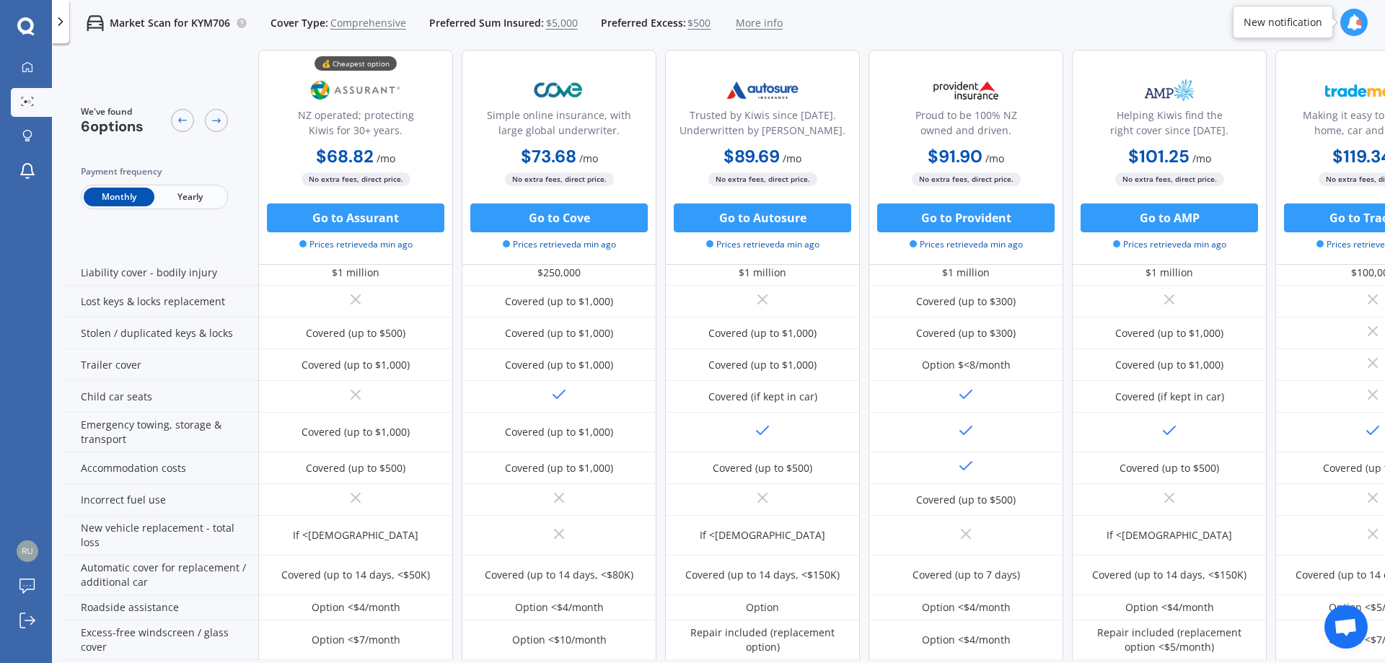
scroll to position [0, 0]
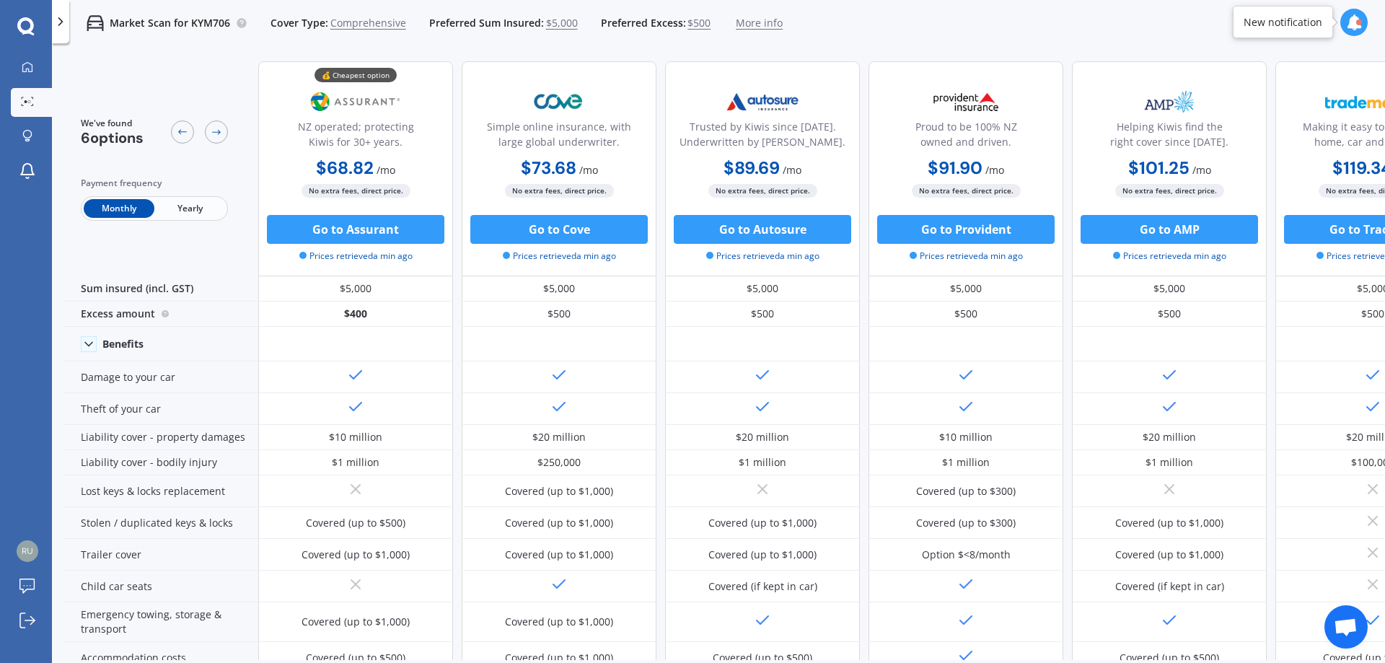
drag, startPoint x: 345, startPoint y: 234, endPoint x: 283, endPoint y: 244, distance: 63.4
click at [211, 247] on div "We've found 6 options Payment frequency Monthly Yearly" at bounding box center [160, 168] width 195 height 215
click at [312, 234] on button "Go to Assurant" at bounding box center [355, 229] width 177 height 29
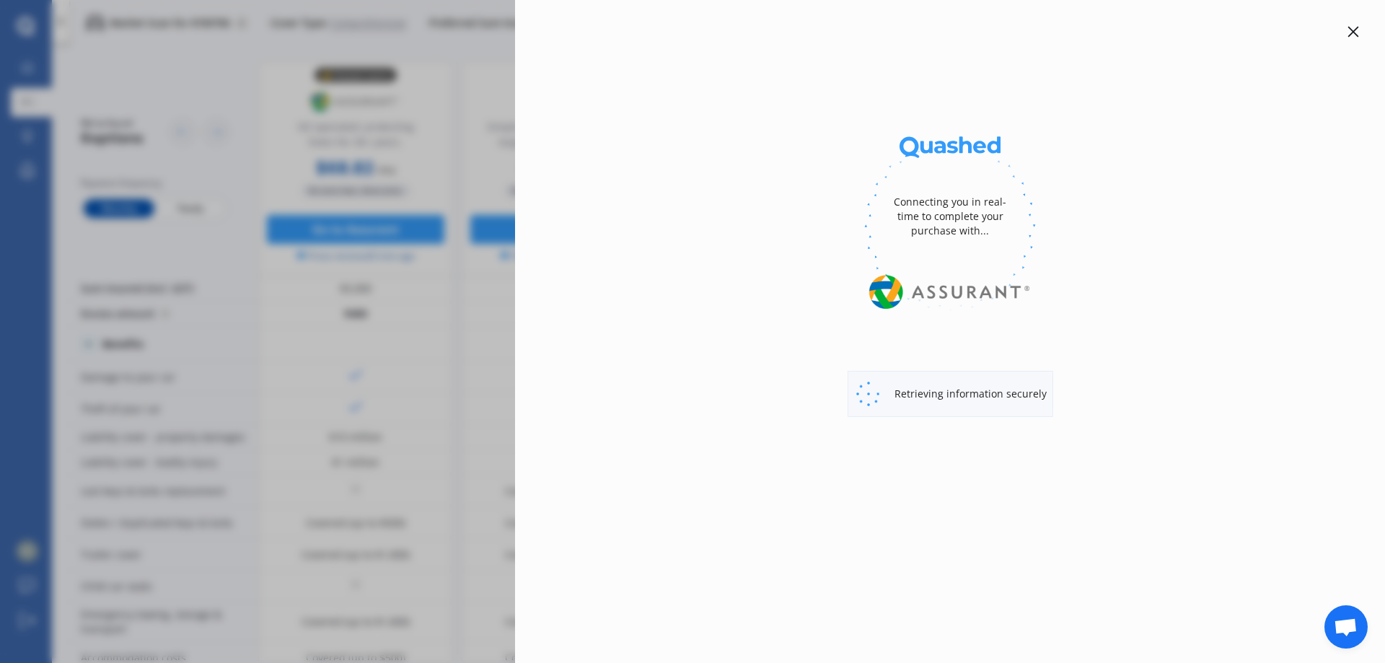
select select "MARCH"
select select "Monthly"
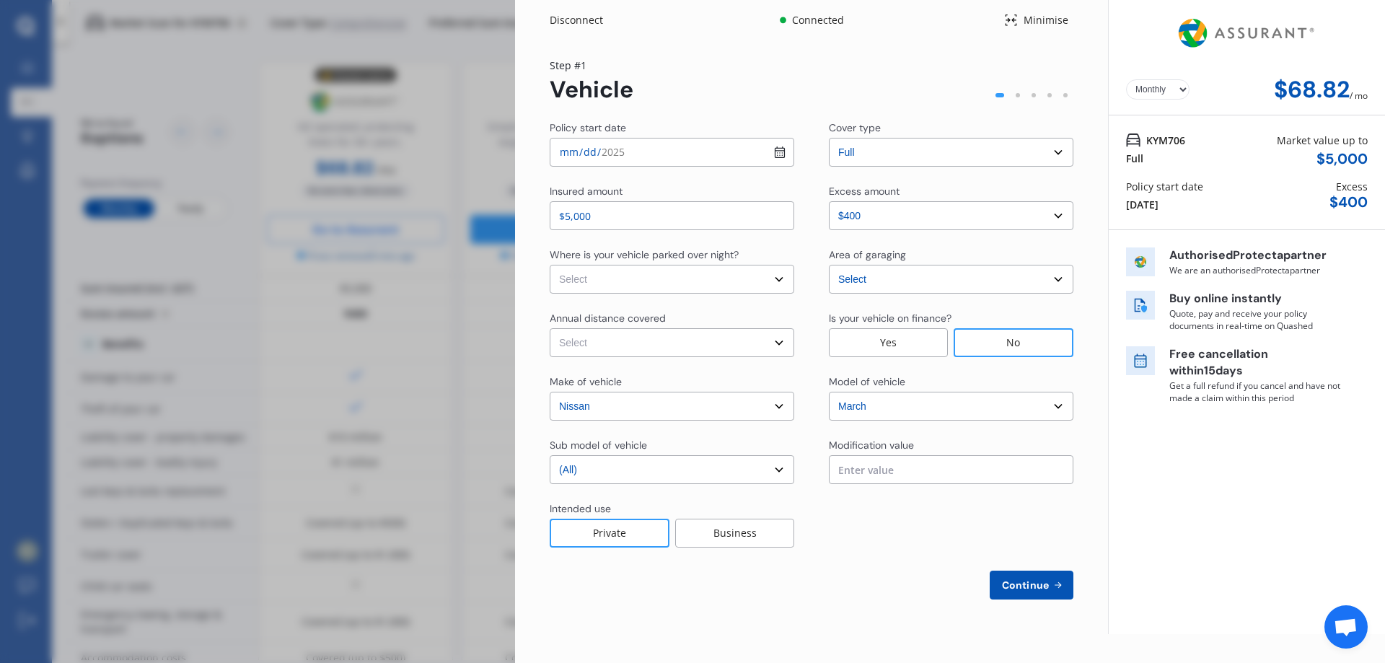
click at [1176, 88] on select "Yearly Monthly" at bounding box center [1157, 89] width 63 height 20
click at [1233, 89] on div "Yearly Monthly $68.82 / mo" at bounding box center [1247, 89] width 242 height 27
click at [588, 343] on select "Select Low (less than 15,000km per year) Average (15,000-30,000km per year) Hig…" at bounding box center [672, 342] width 244 height 29
select select "15000"
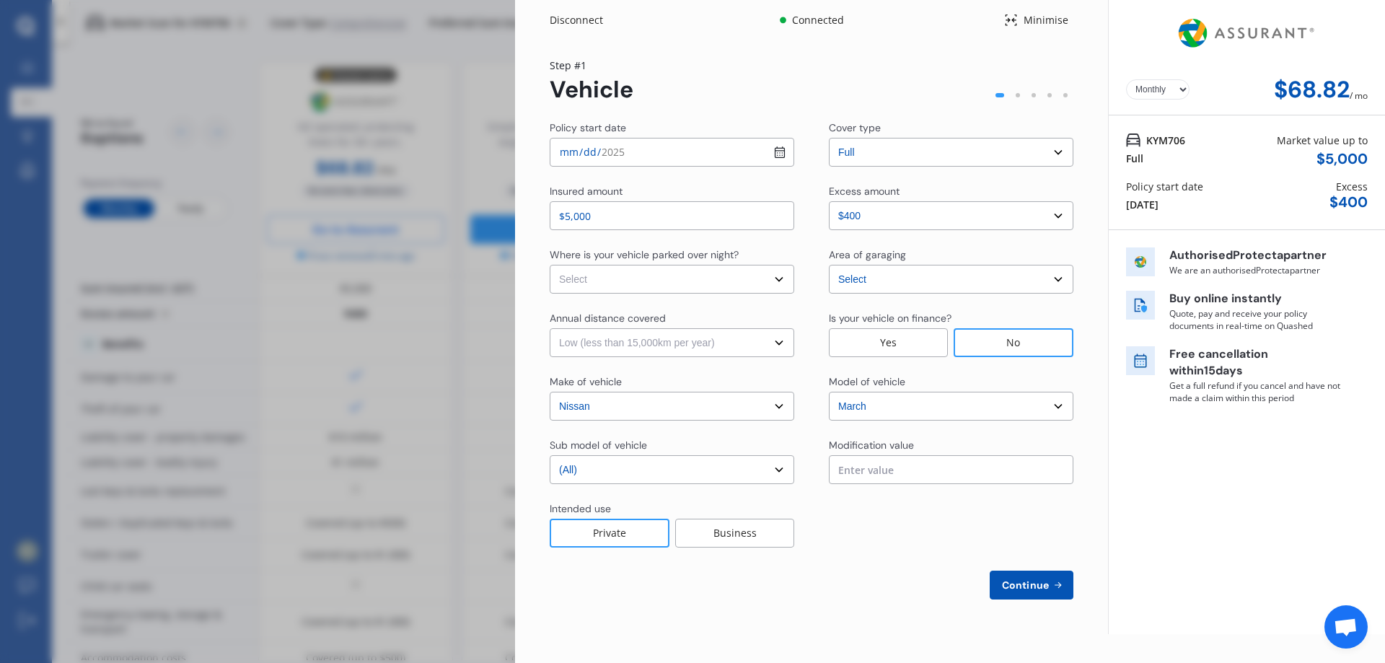
click at [550, 328] on select "Select Low (less than 15,000km per year) Average (15,000-30,000km per year) Hig…" at bounding box center [672, 342] width 244 height 29
click at [592, 280] on select "Select In a garage On own property On street or road" at bounding box center [672, 279] width 244 height 29
select select "On own property"
click at [550, 265] on select "Select In a garage On own property On street or road" at bounding box center [672, 279] width 244 height 29
click at [874, 281] on select "Select [GEOGRAPHIC_DATA] [GEOGRAPHIC_DATA] [GEOGRAPHIC_DATA] / [PERSON_NAME] / …" at bounding box center [951, 279] width 244 height 29
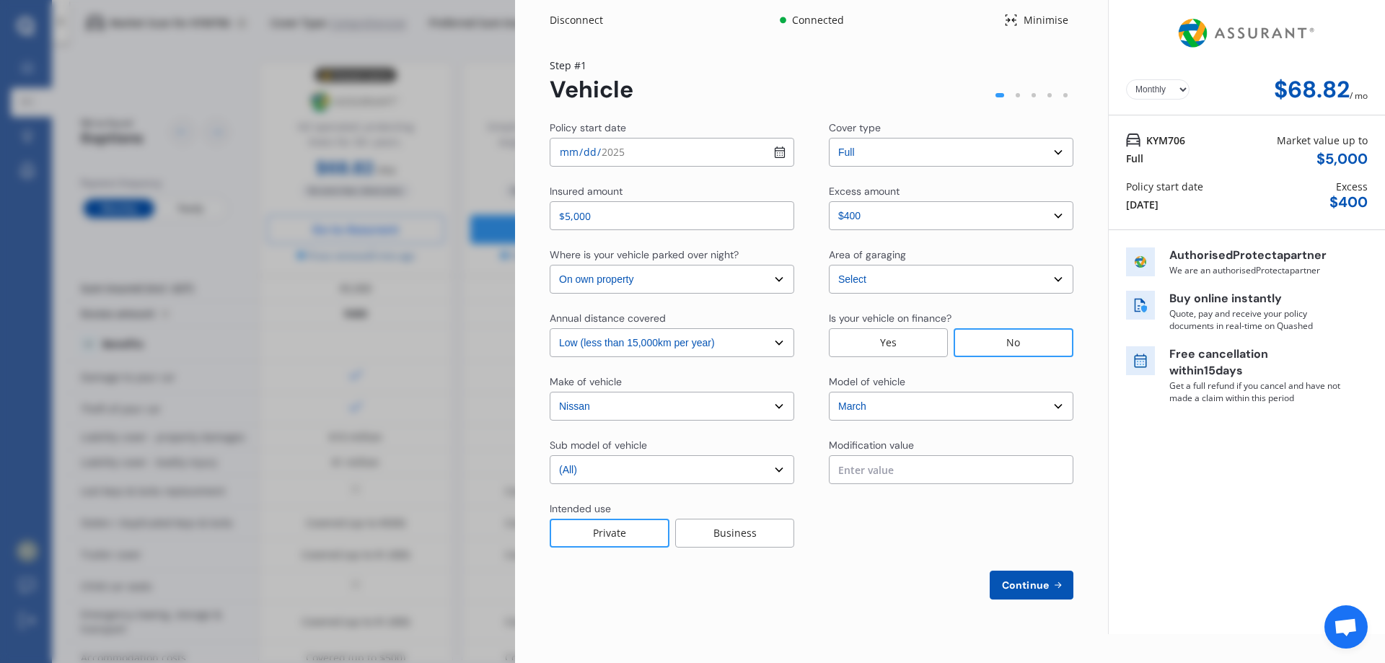
click at [1106, 400] on div "Yearly Monthly $68.82 / mo Step # 1 Vehicle Policy start date [DATE] Cover type…" at bounding box center [811, 337] width 593 height 594
click at [867, 469] on input "text" at bounding box center [951, 469] width 244 height 29
click at [599, 152] on input "[DATE]" at bounding box center [672, 152] width 244 height 29
type input "[DATE]"
drag, startPoint x: 927, startPoint y: 547, endPoint x: 918, endPoint y: 548, distance: 9.4
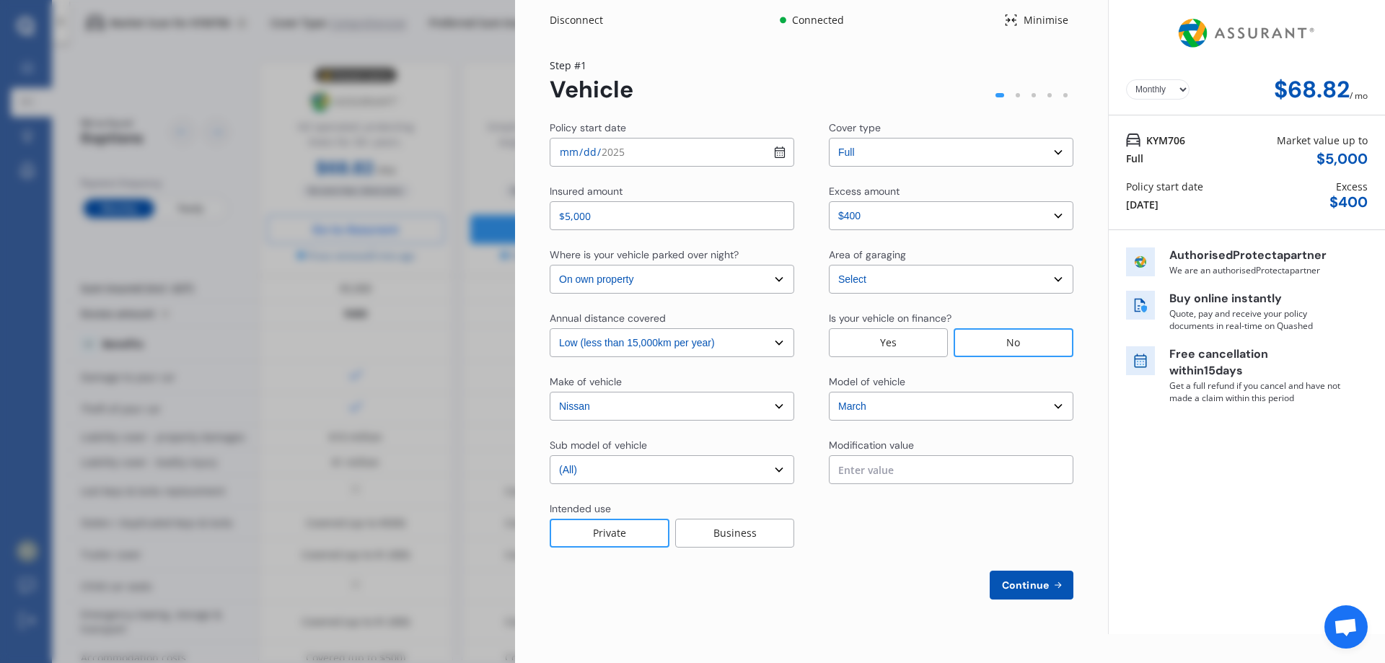
click at [919, 548] on div "Policy start date [DATE] Cover type Select cover type 3rd Party 3rd Party Fire …" at bounding box center [812, 359] width 524 height 479
click at [860, 156] on select "Select cover type 3rd Party 3rd Party Fire & Theft Full" at bounding box center [951, 152] width 244 height 29
click at [1040, 583] on span "Continue" at bounding box center [1025, 585] width 53 height 12
select select "Miss"
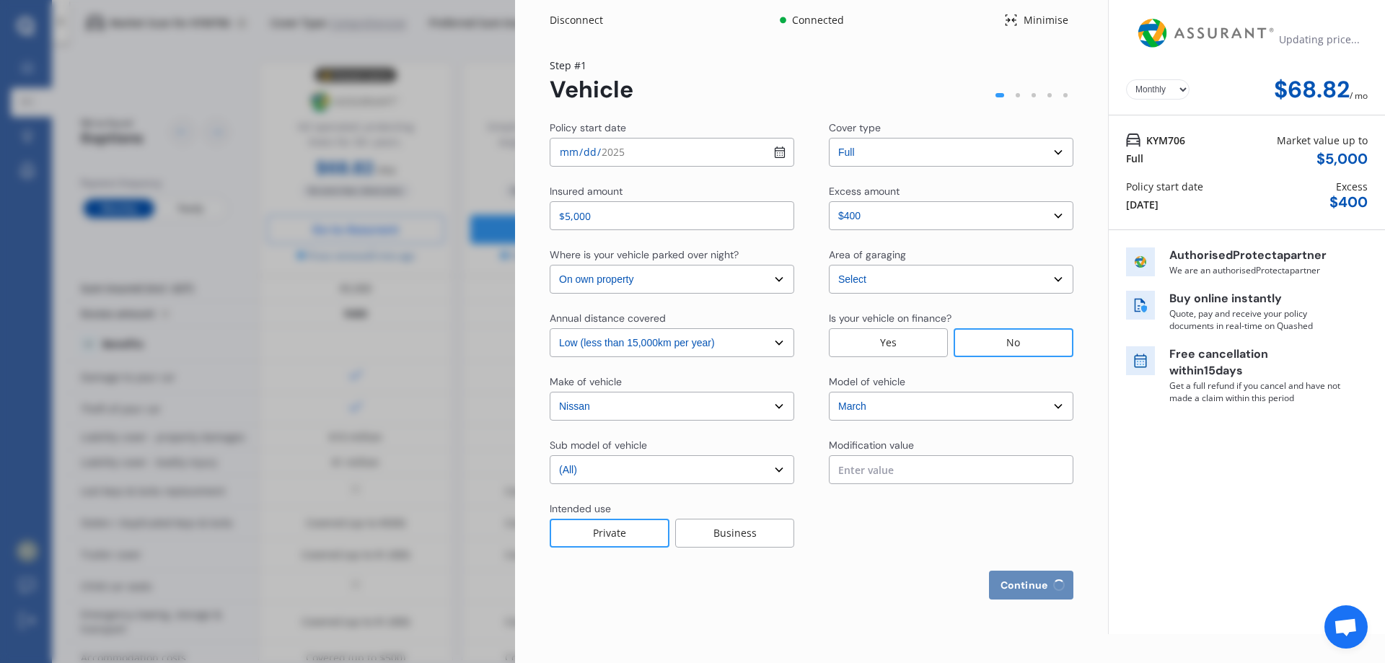
select select "13"
select select "11"
select select "1993"
select select "full"
select select "more than 4 years"
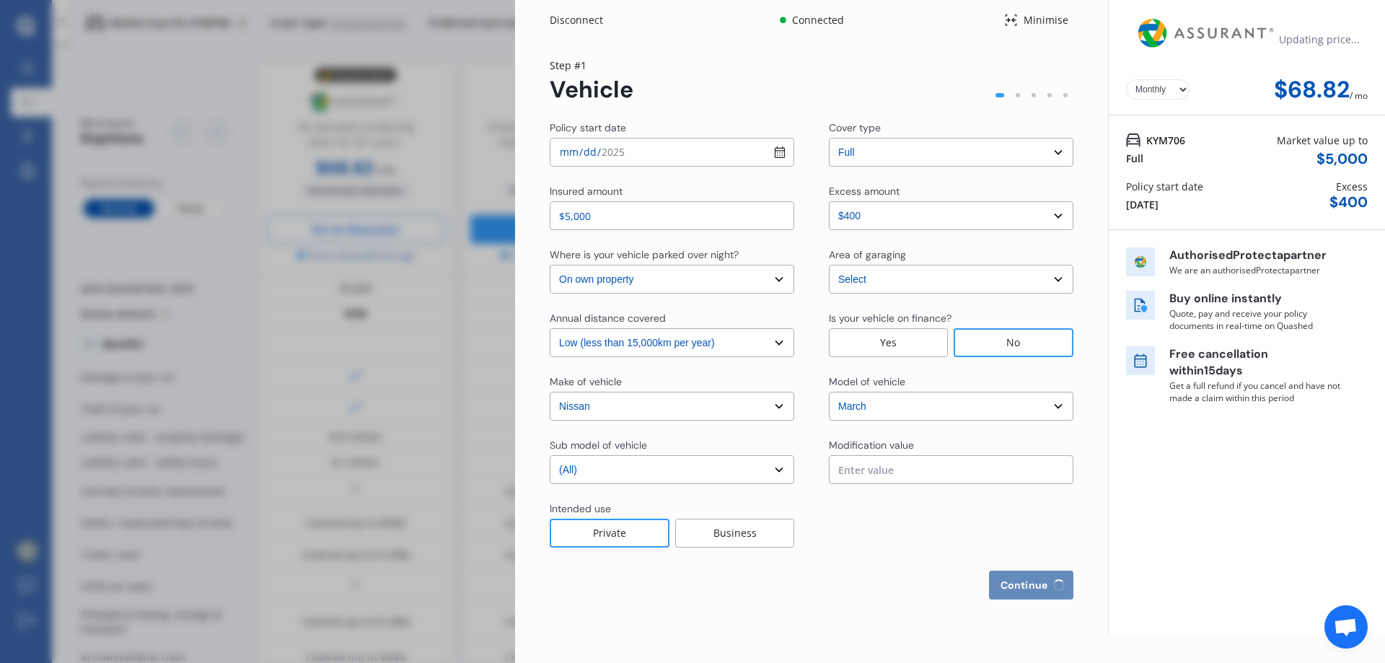
select select "[GEOGRAPHIC_DATA]"
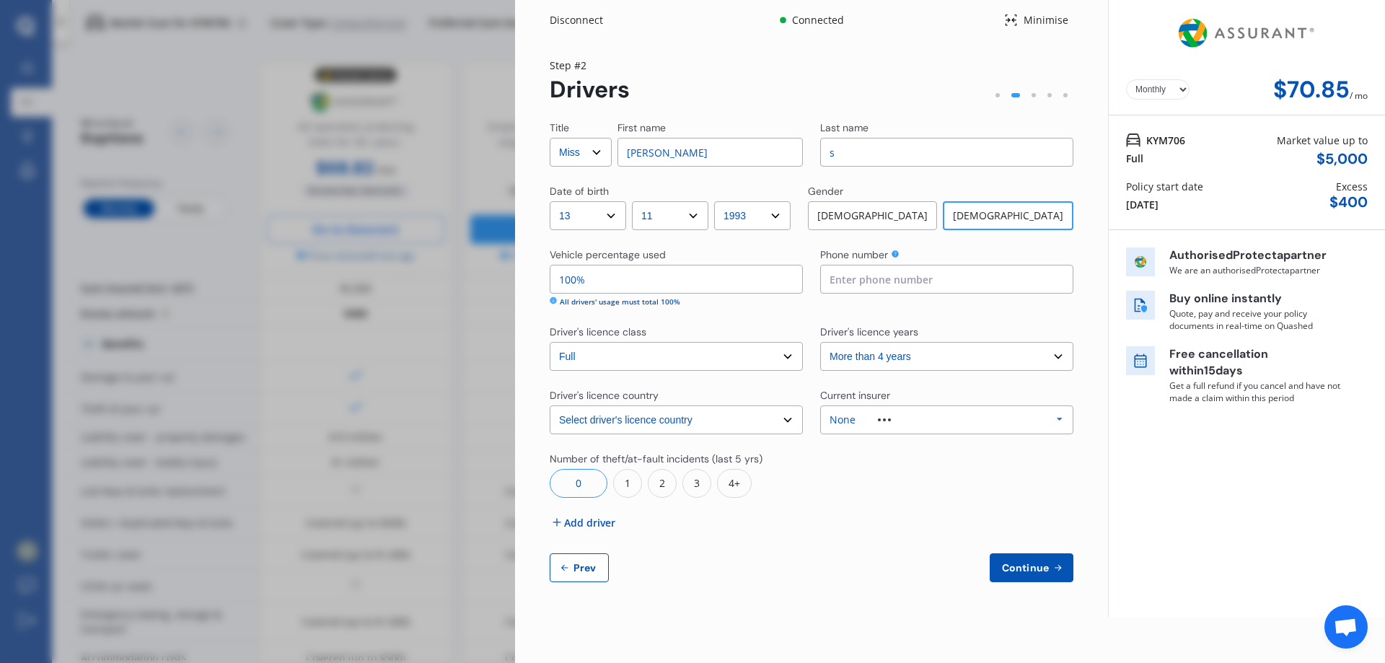
click at [600, 281] on input "100%" at bounding box center [676, 279] width 253 height 29
drag, startPoint x: 603, startPoint y: 280, endPoint x: 519, endPoint y: 279, distance: 83.7
click at [519, 279] on div "Yearly Monthly $70.85 / mo Step # 2 Drivers Title Select Mr Mrs Miss Ms Dr Firs…" at bounding box center [811, 328] width 593 height 576
click at [834, 577] on div "Continue Prev" at bounding box center [812, 567] width 524 height 29
click at [791, 556] on div "Continue Prev" at bounding box center [812, 567] width 524 height 29
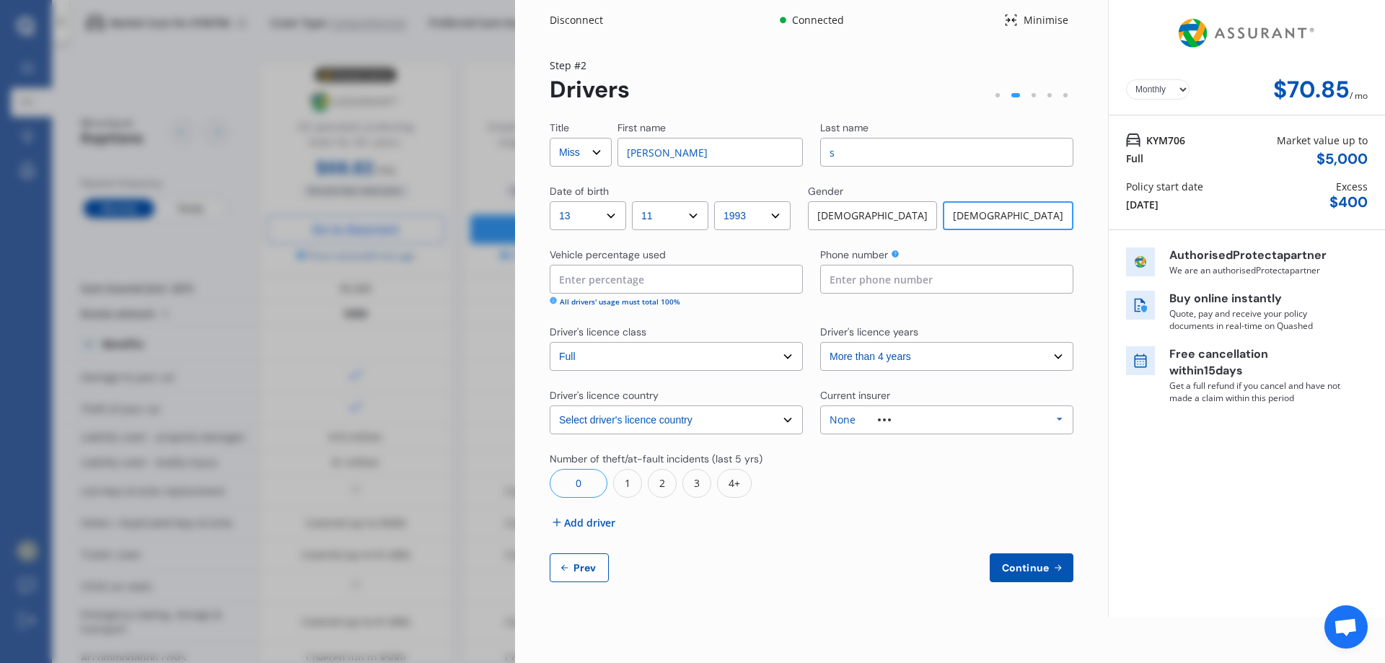
click at [551, 299] on icon at bounding box center [553, 300] width 7 height 7
click at [571, 520] on span "Add driver" at bounding box center [589, 522] width 51 height 15
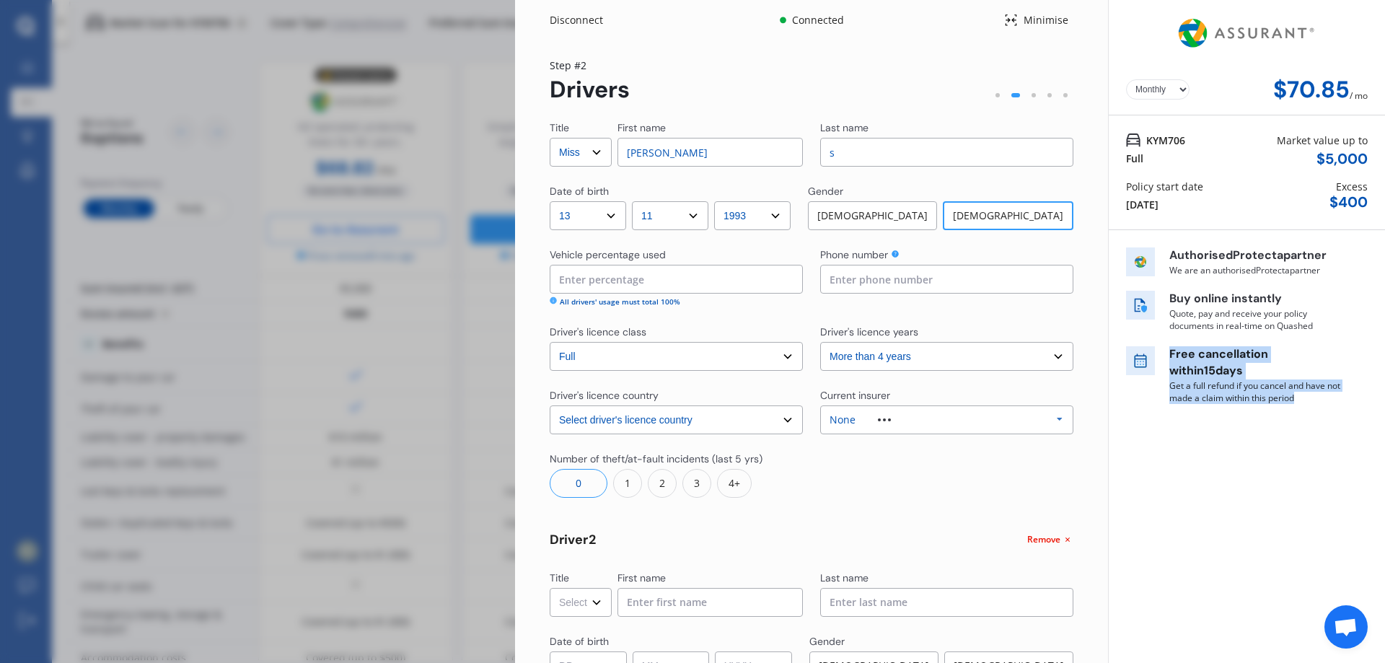
drag, startPoint x: 1164, startPoint y: 354, endPoint x: 1299, endPoint y: 398, distance: 141.9
click at [1299, 398] on div "Free cancellation [DATE] Get a full refund if you cancel and have not made a cl…" at bounding box center [1255, 375] width 173 height 58
drag, startPoint x: 1247, startPoint y: 479, endPoint x: 1253, endPoint y: 473, distance: 8.2
click at [1248, 481] on div "Yearly Monthly $70.85 / mo KYM706 Full Market value up to $ 5,000 Policy start …" at bounding box center [1246, 533] width 277 height 1067
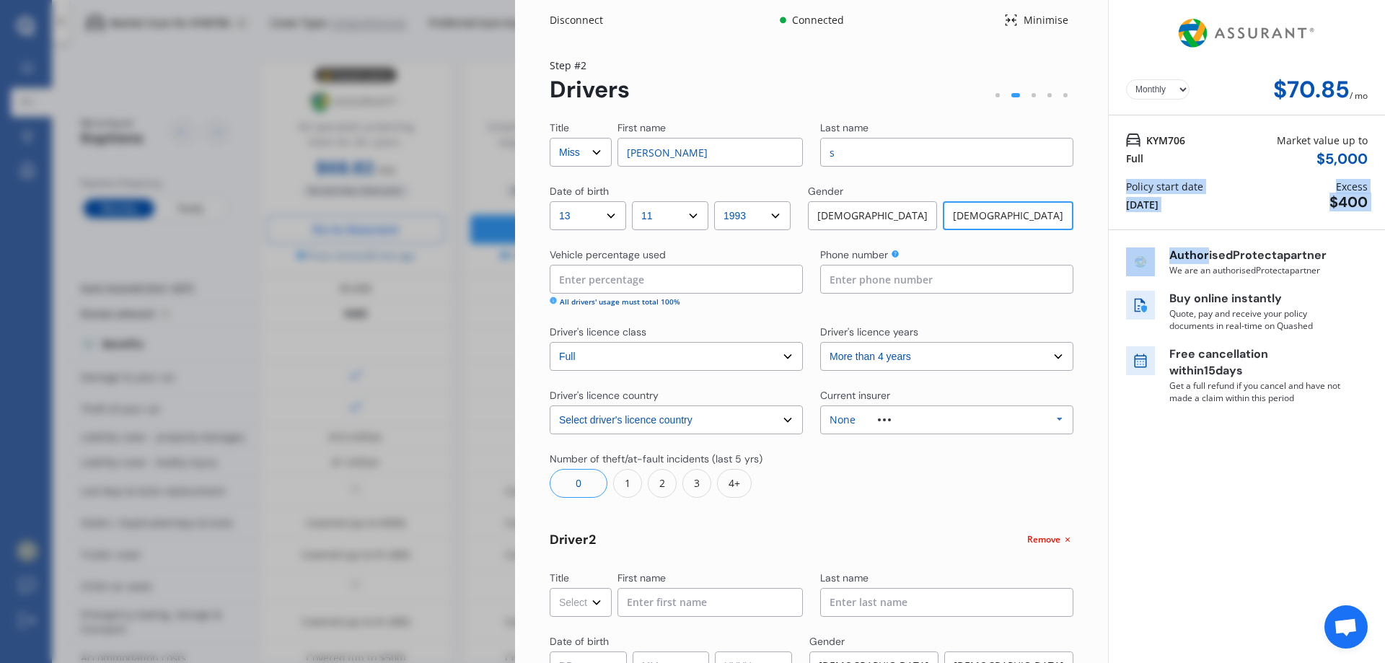
drag, startPoint x: 1121, startPoint y: 188, endPoint x: 1202, endPoint y: 230, distance: 91.6
click at [1202, 230] on div "Yearly Monthly $70.85 / mo KYM706 Full Market value up to $ 5,000 Policy start …" at bounding box center [1246, 533] width 277 height 1067
click at [1232, 323] on p "Quote, pay and receive your policy documents in real-time on Quashed" at bounding box center [1255, 319] width 173 height 25
click at [852, 415] on div "None" at bounding box center [871, 420] width 84 height 10
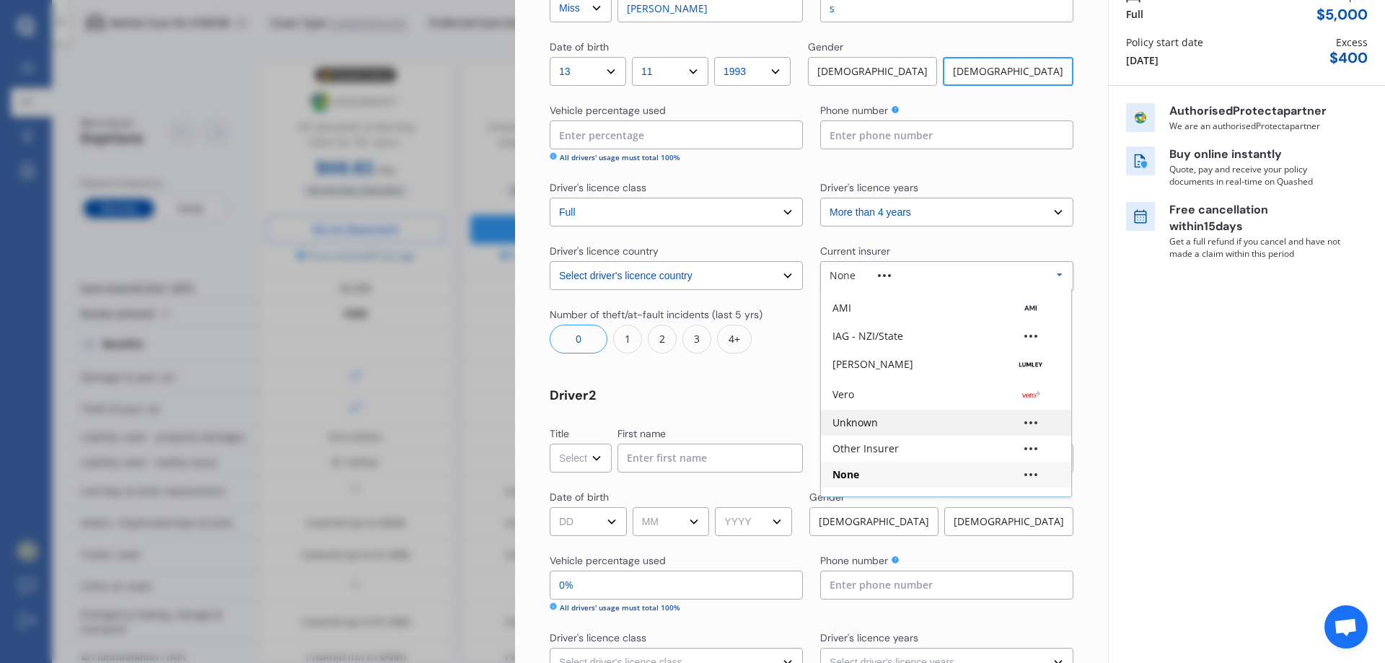
scroll to position [72, 0]
click at [858, 428] on div "Other Insurer" at bounding box center [865, 425] width 66 height 10
click at [946, 278] on div "Other Insurer" at bounding box center [891, 275] width 124 height 10
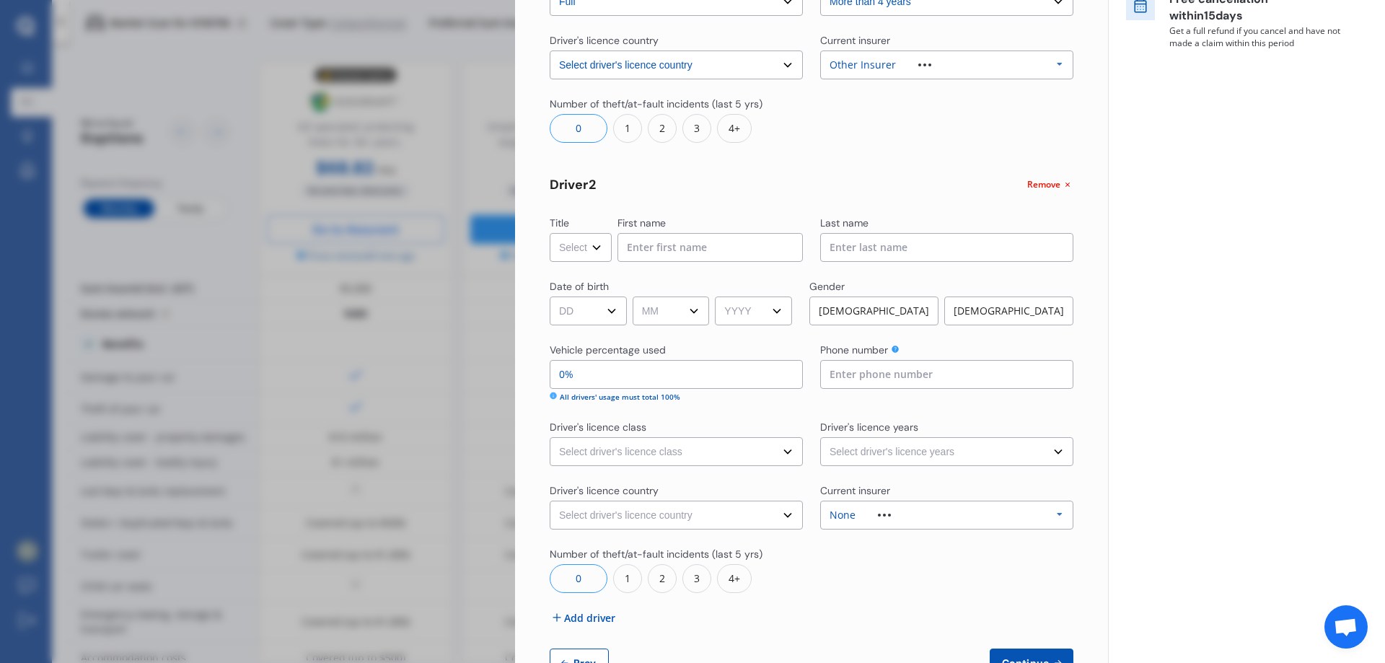
scroll to position [361, 0]
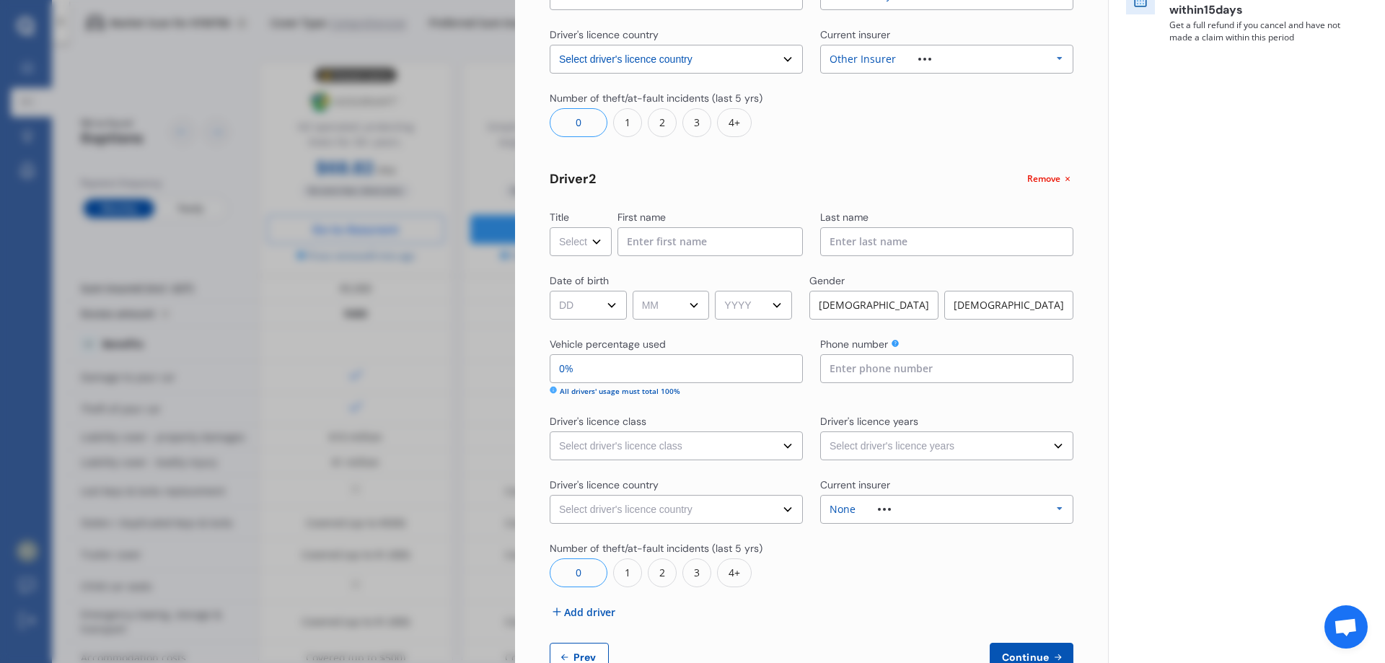
click at [584, 247] on select "Select Mr Mrs Miss Ms Dr" at bounding box center [581, 241] width 62 height 29
select select "Mr"
click at [550, 227] on select "Select Mr Mrs Miss Ms Dr" at bounding box center [581, 241] width 62 height 29
click at [652, 229] on input at bounding box center [709, 241] width 185 height 29
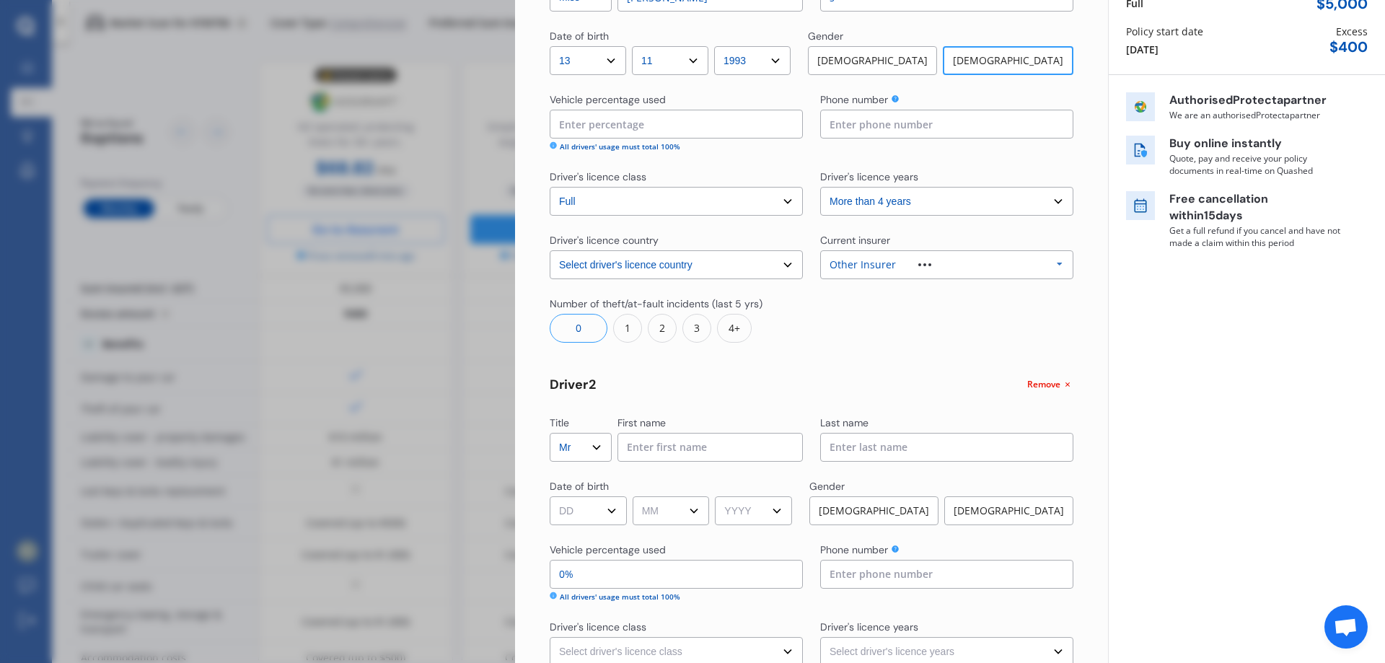
scroll to position [0, 0]
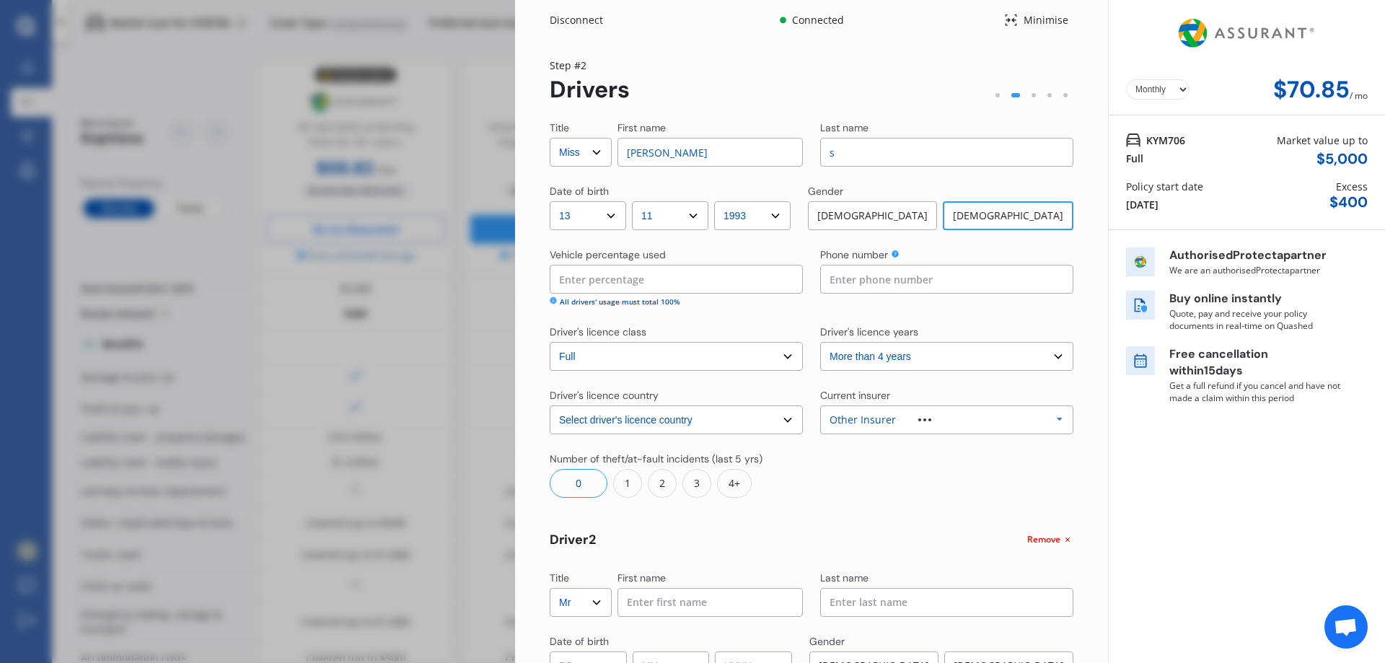
click at [569, 16] on div "Disconnect" at bounding box center [584, 20] width 69 height 14
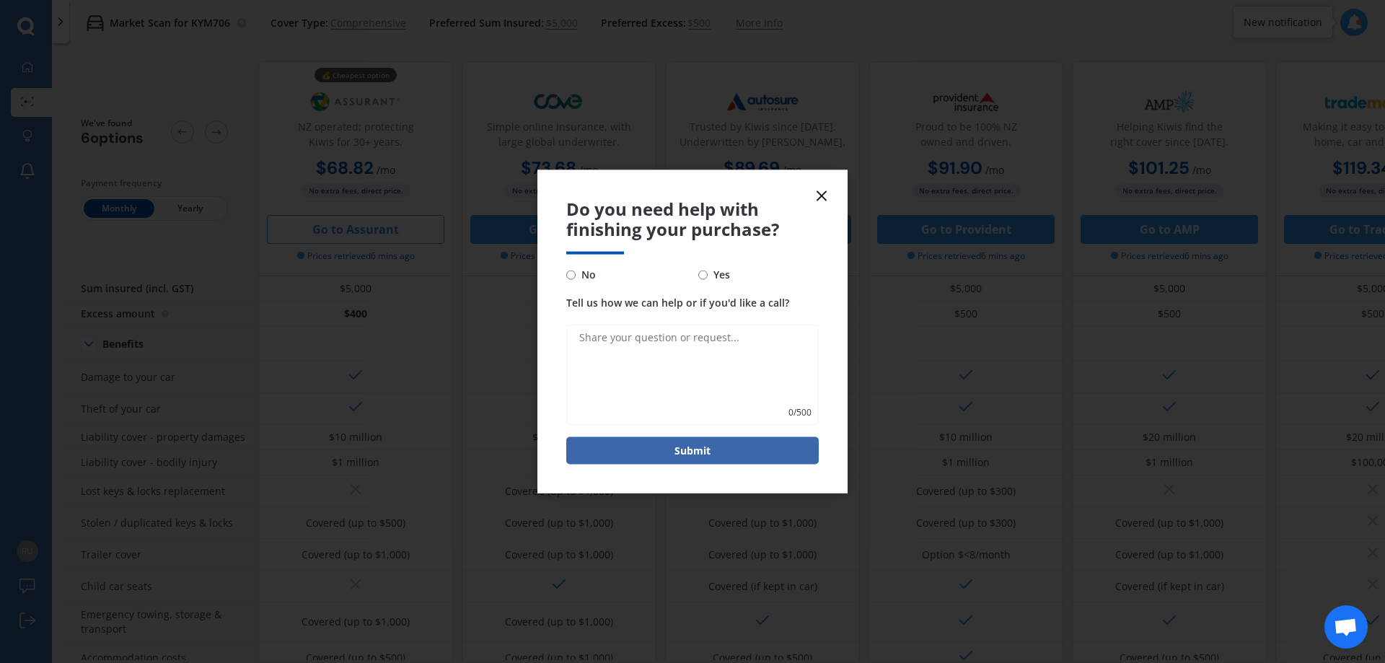
click at [821, 196] on line at bounding box center [821, 195] width 9 height 9
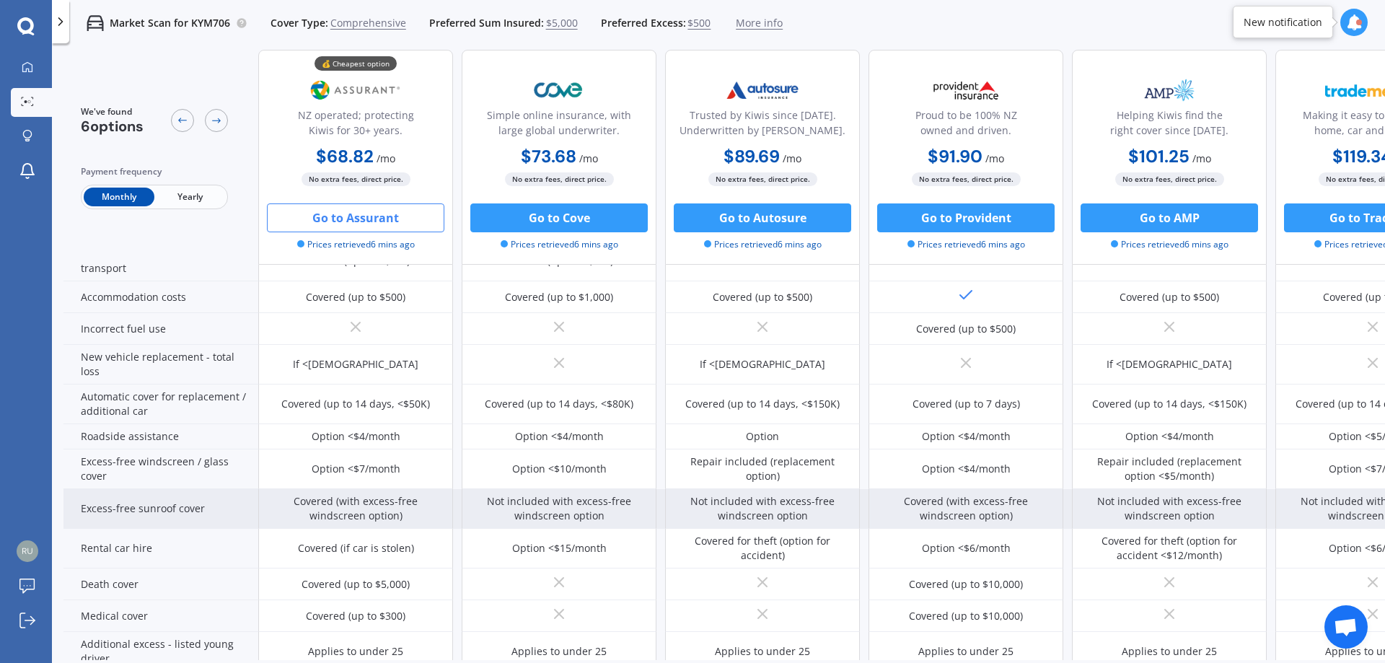
scroll to position [594, 0]
